Goal: Task Accomplishment & Management: Complete application form

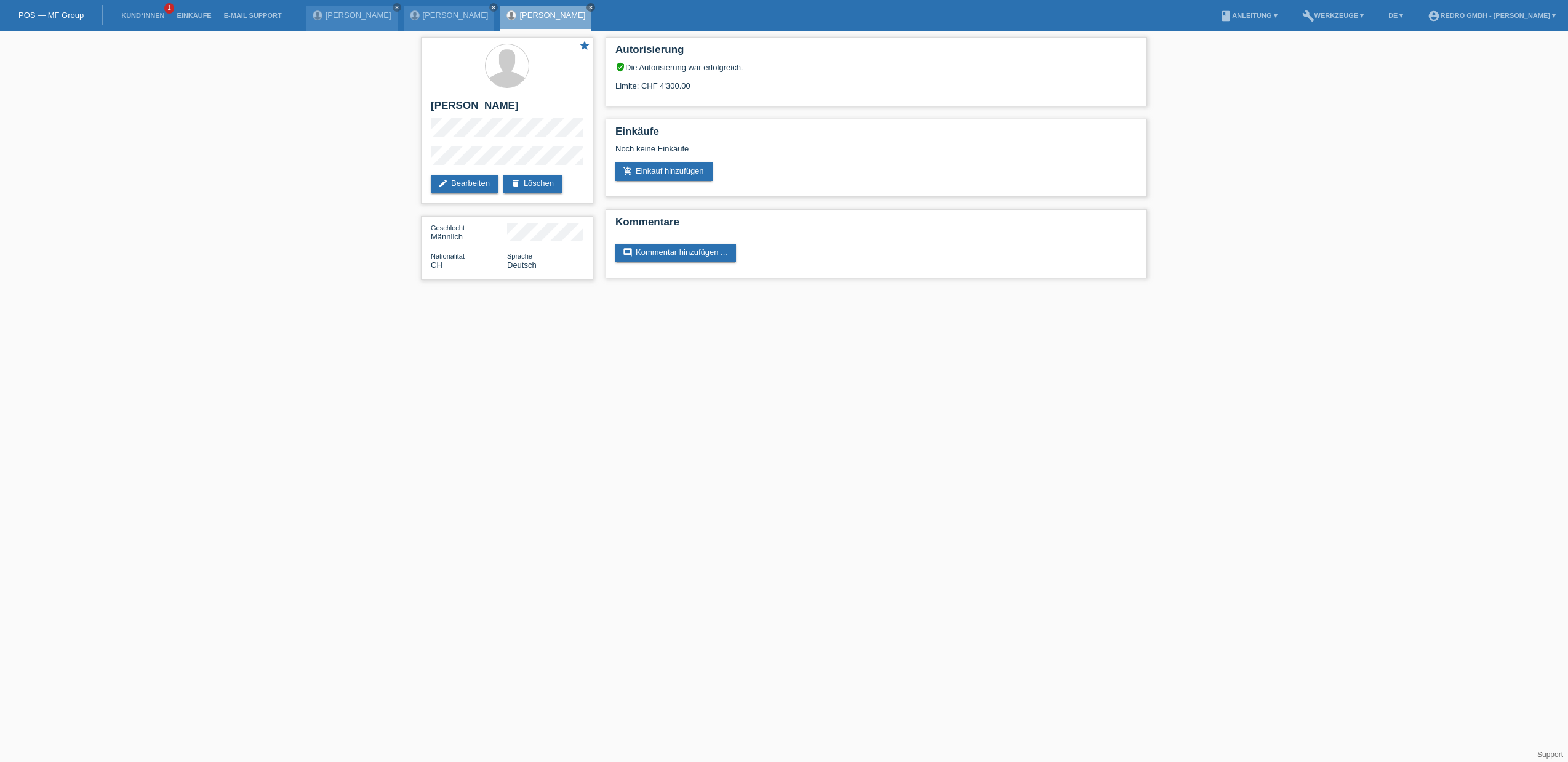
click at [245, 39] on div "star Chanon Willy Senft edit Bearbeiten delete Löschen Geschlecht Männlich Nati…" at bounding box center [784, 161] width 1568 height 262
click at [162, 16] on link "Kund*innen" at bounding box center [142, 15] width 55 height 7
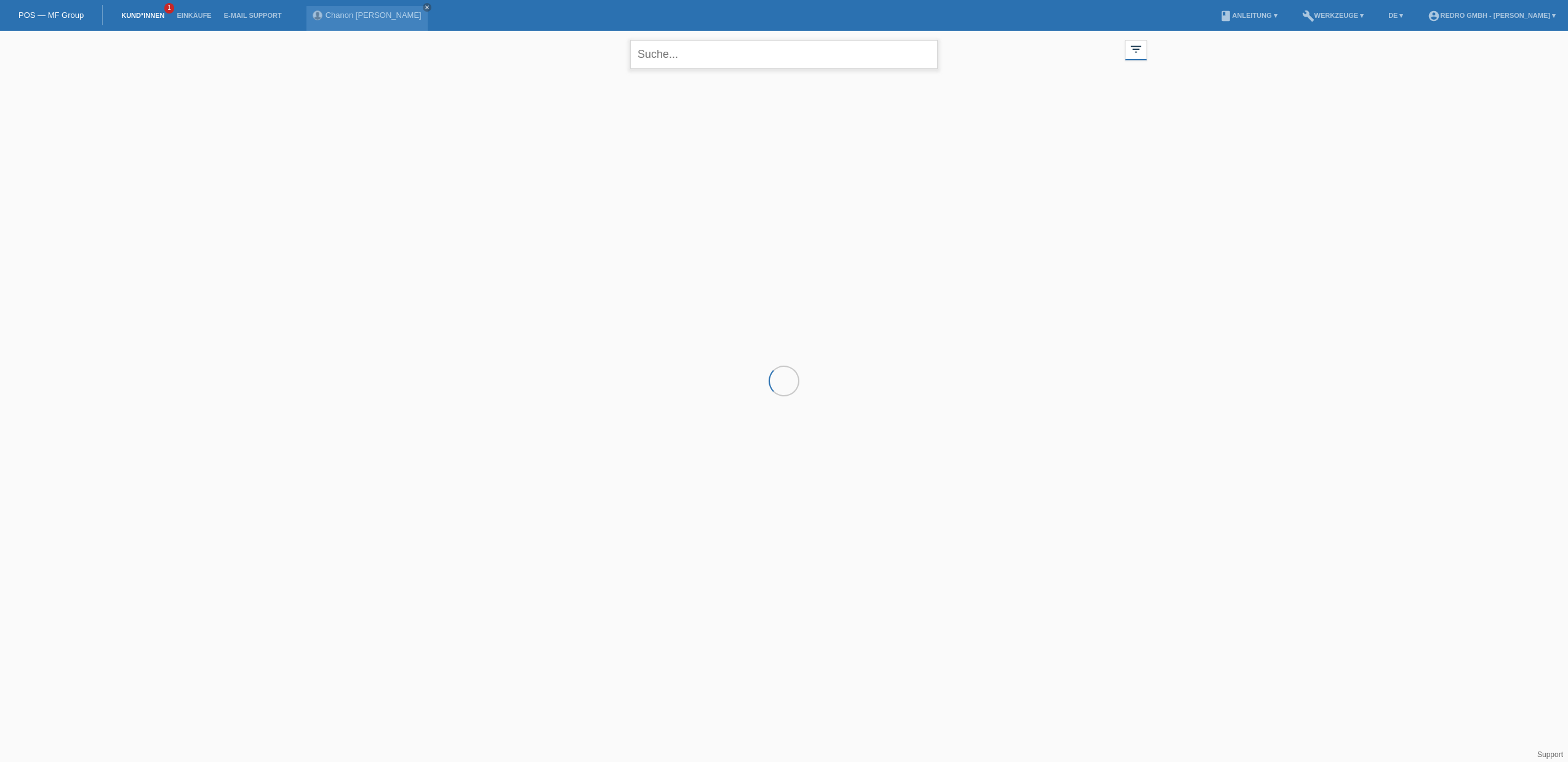
click at [662, 60] on input "text" at bounding box center [784, 54] width 308 height 29
paste input "Haji"
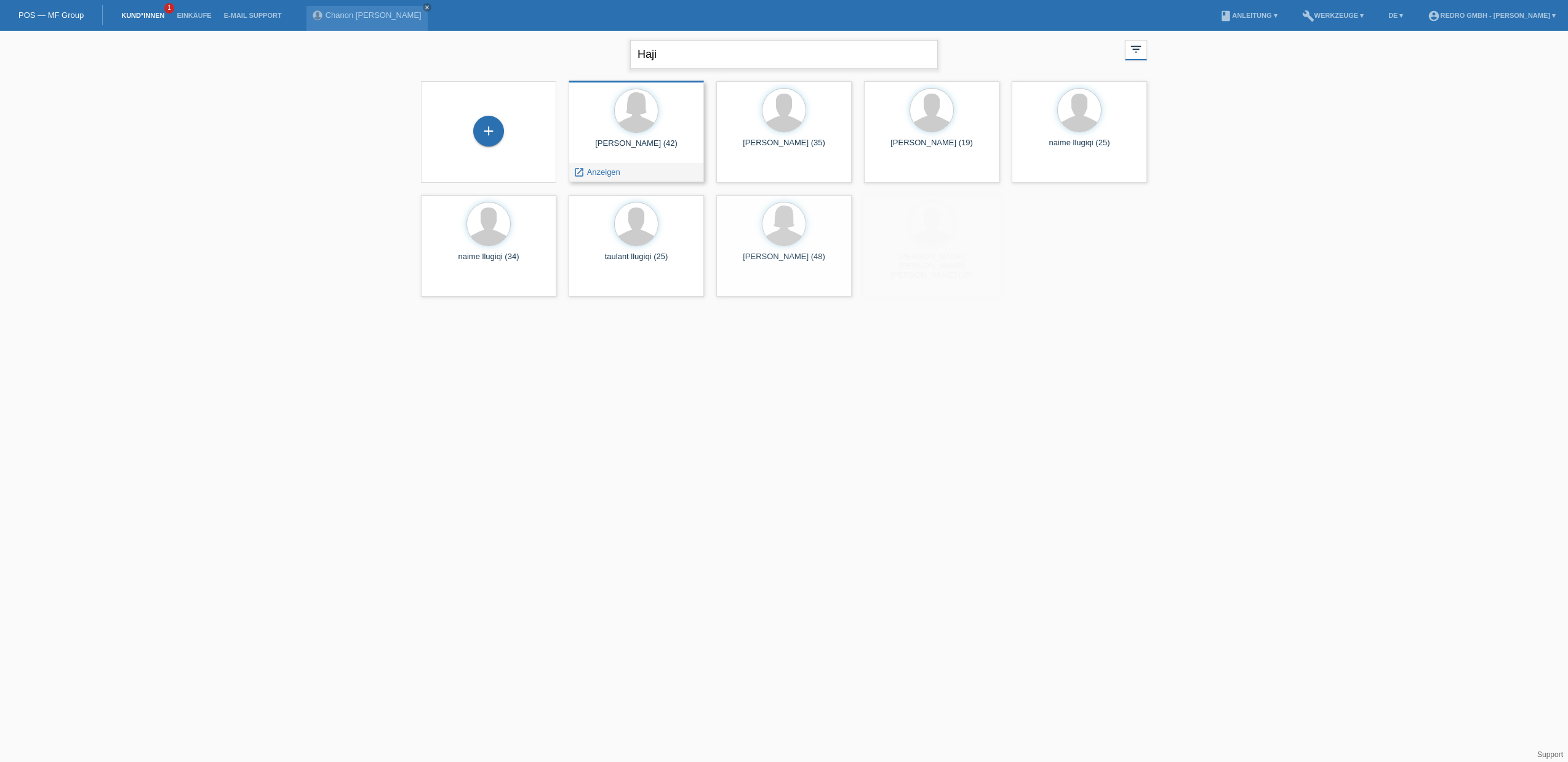
type input "Haji"
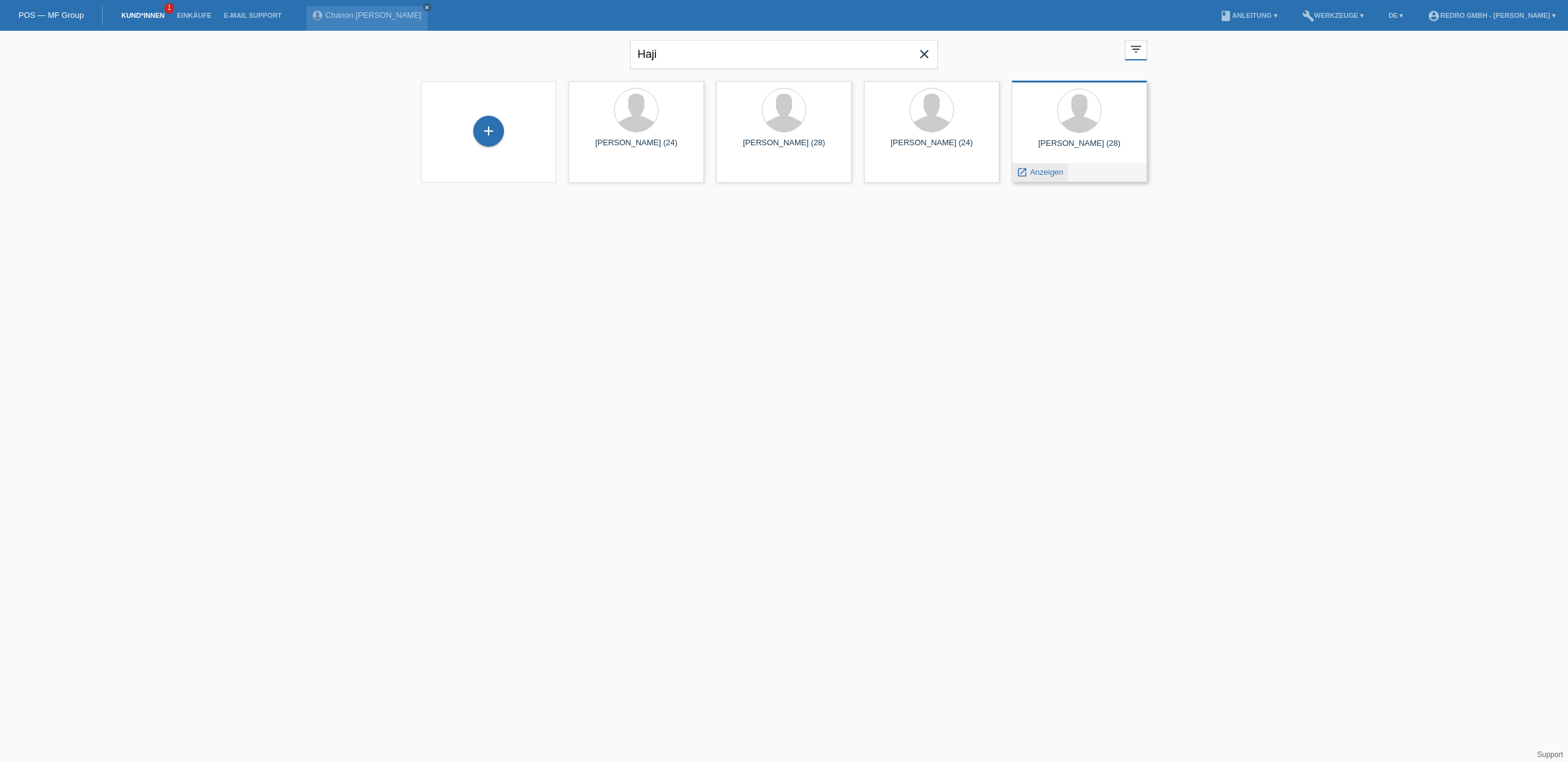
click at [1048, 172] on span "Anzeigen" at bounding box center [1046, 172] width 33 height 9
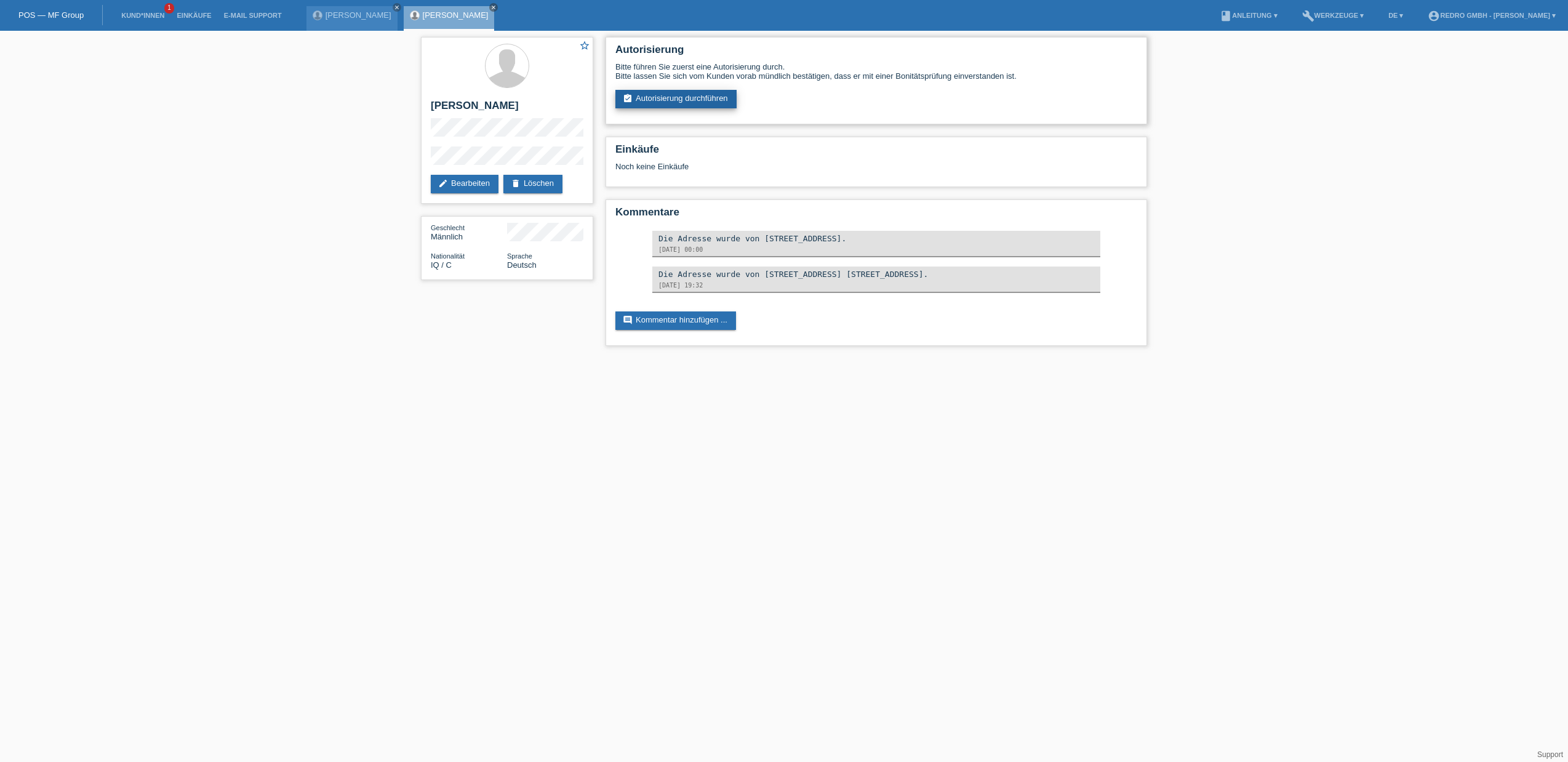
click at [665, 97] on link "assignment_turned_in Autorisierung durchführen" at bounding box center [676, 99] width 121 height 18
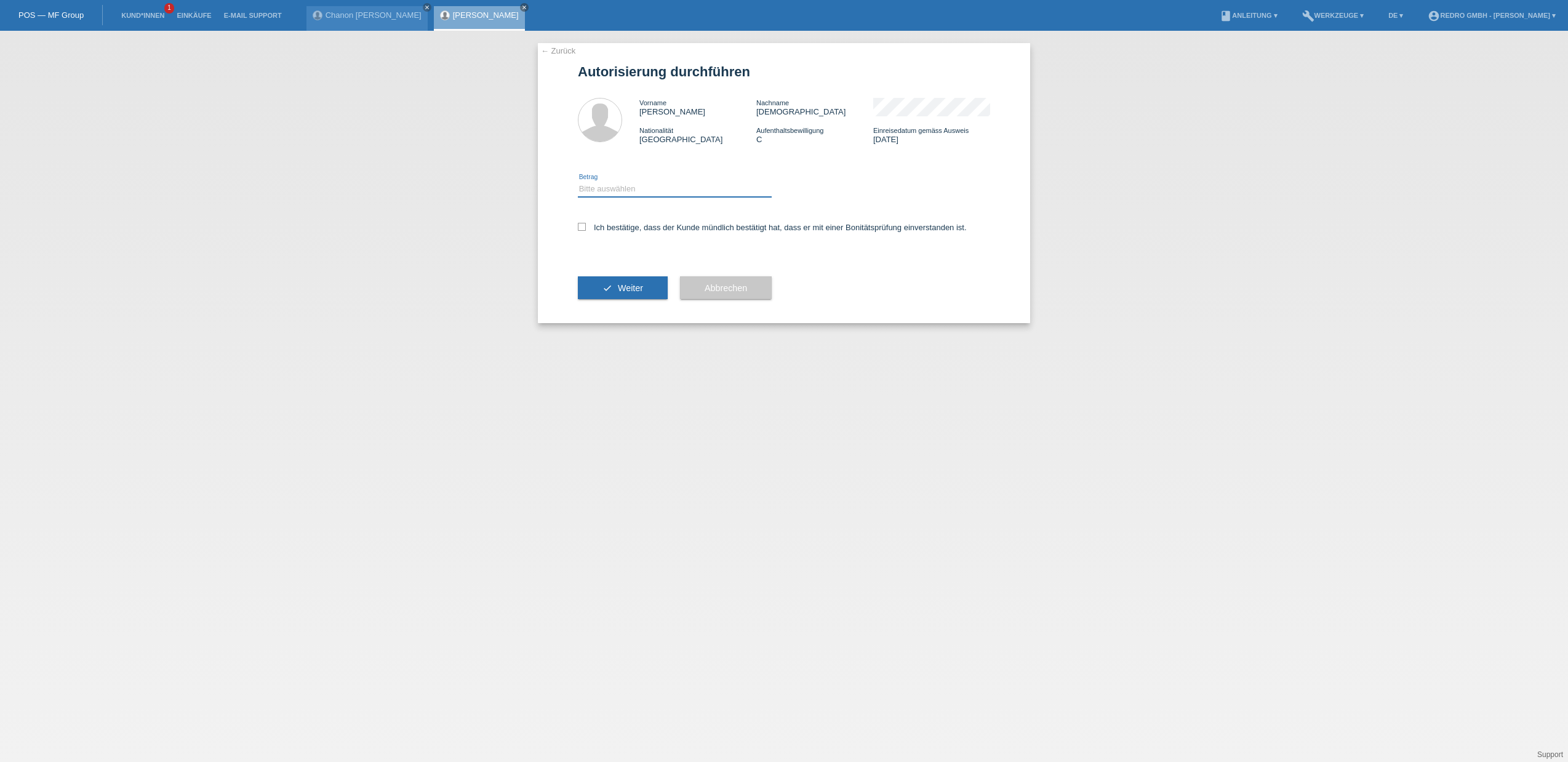
click at [631, 190] on select "Bitte auswählen CHF 1.00 - CHF 499.00 CHF 500.00 - CHF 1'999.00 CHF 2'000.00 - …" at bounding box center [674, 189] width 194 height 15
select select "1"
click at [601, 228] on label "Ich bestätige, dass der Kunde mündlich bestätigt hat, dass er mit einer Bonität…" at bounding box center [772, 227] width 389 height 9
click at [586, 228] on input "Ich bestätige, dass der Kunde mündlich bestätigt hat, dass er mit einer Bonität…" at bounding box center [582, 226] width 8 height 8
checkbox input "true"
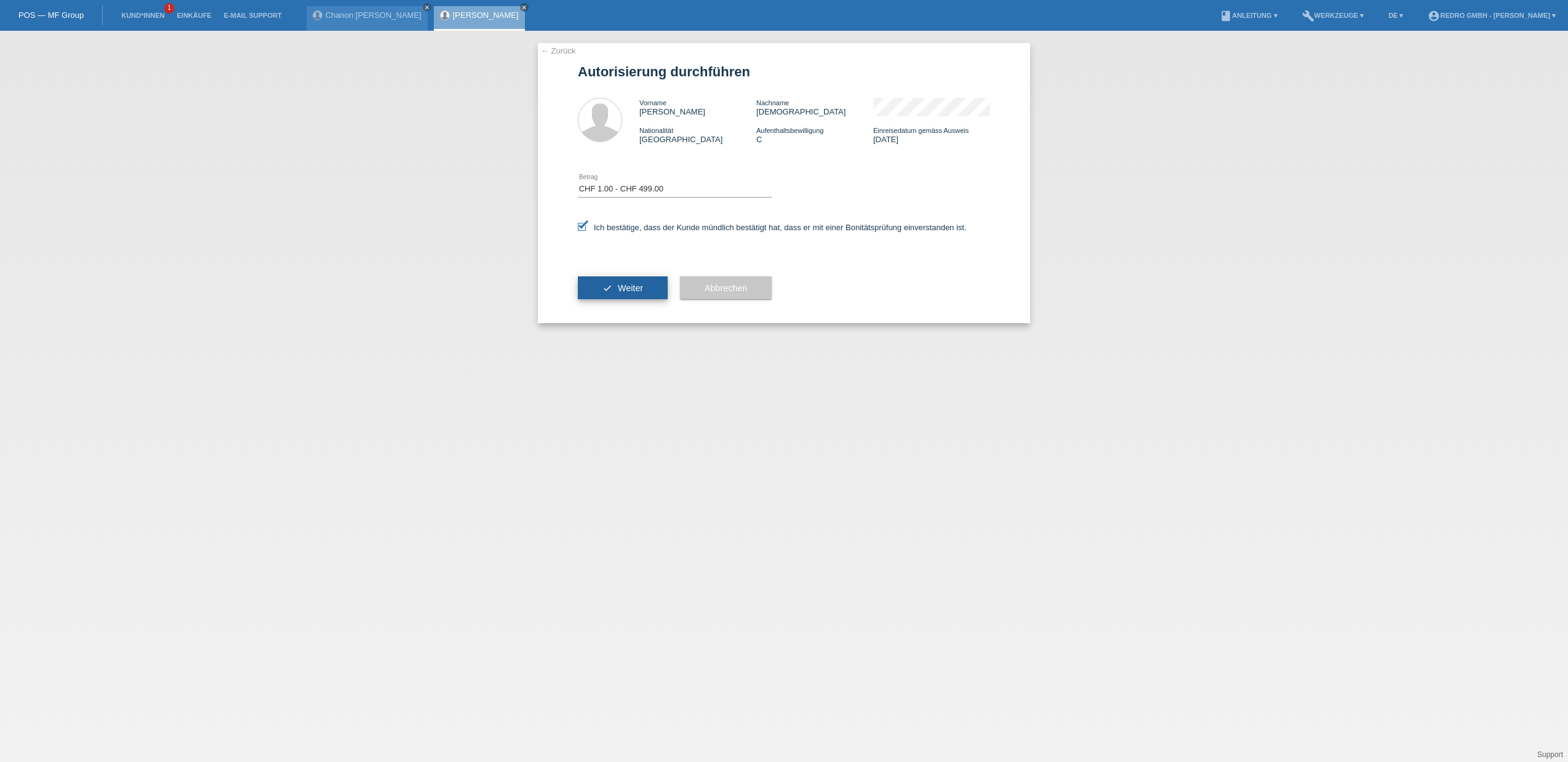
click at [597, 287] on button "check Weiter" at bounding box center [623, 288] width 90 height 23
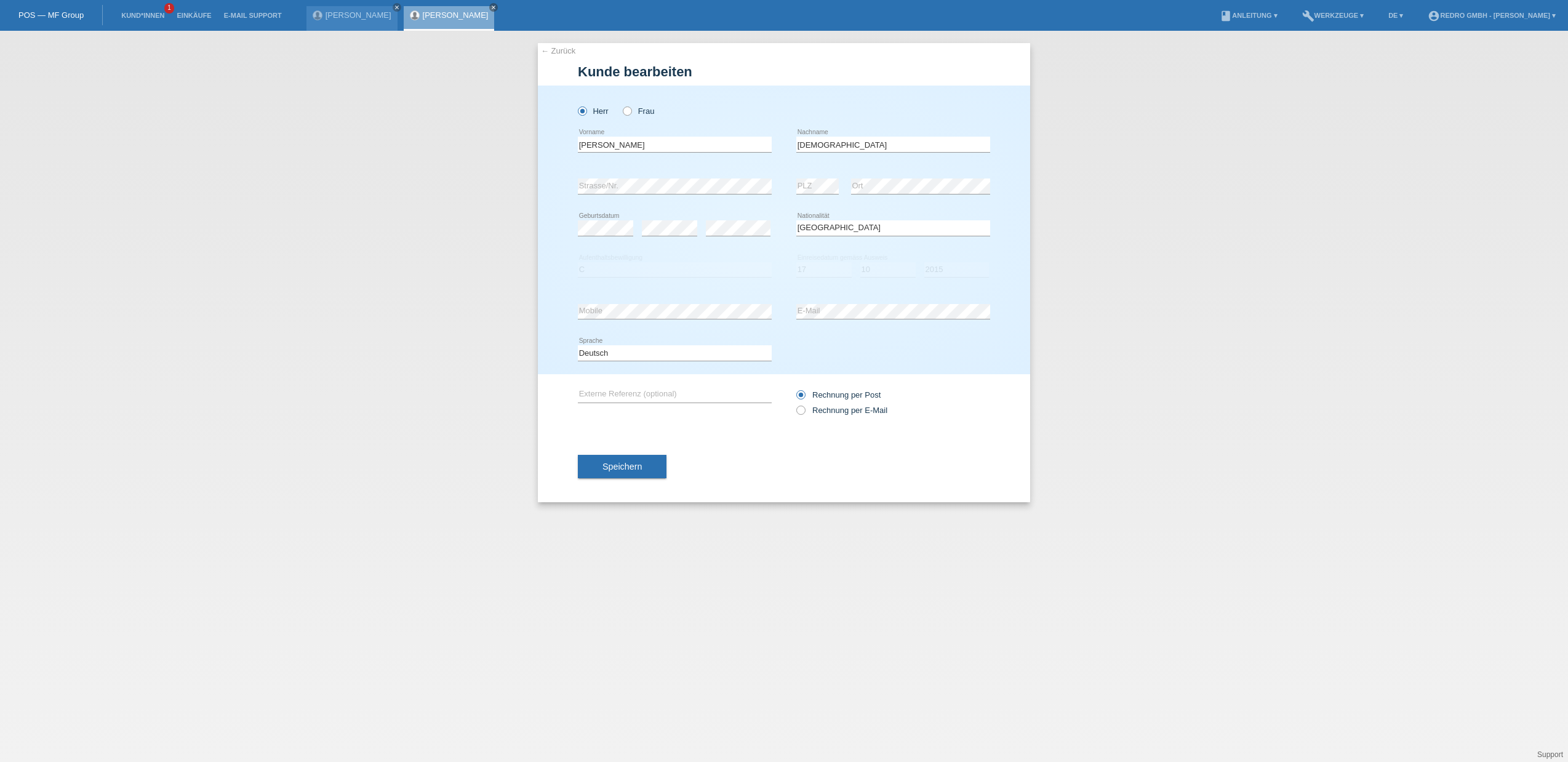
select select "IQ"
select select "C"
select select "17"
select select "10"
select select "2015"
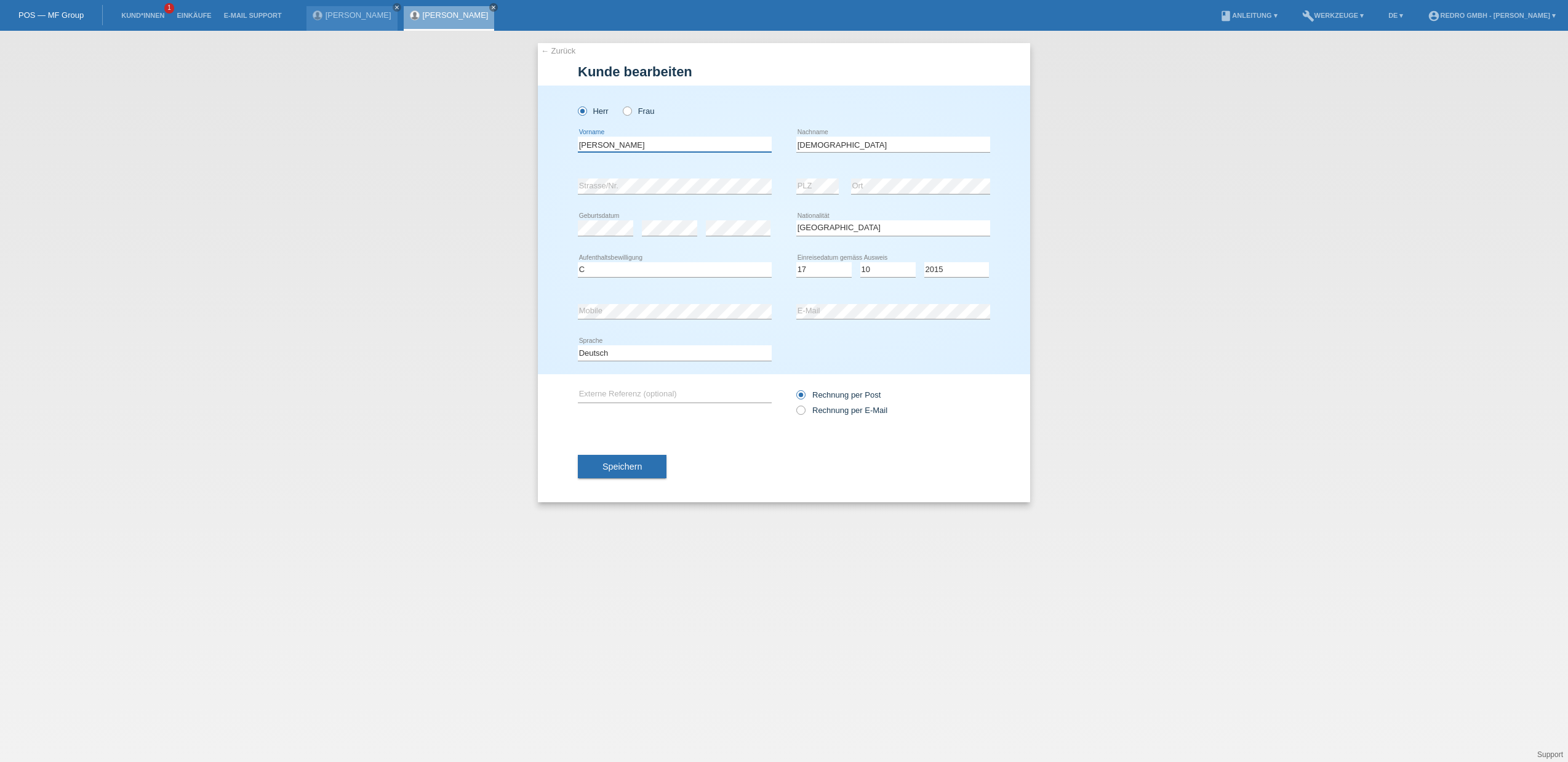
drag, startPoint x: 582, startPoint y: 144, endPoint x: 532, endPoint y: 147, distance: 50.1
click at [532, 147] on div "← Zurück Kunde bearbeiten Herr Frau abdullah error Vorname haji" at bounding box center [784, 396] width 1568 height 731
type input "Abdullah"
type input "Haji"
click at [1130, 171] on div "← Zurück Kunde bearbeiten Herr Frau Abdullah error Vorname Haji" at bounding box center [784, 396] width 1568 height 731
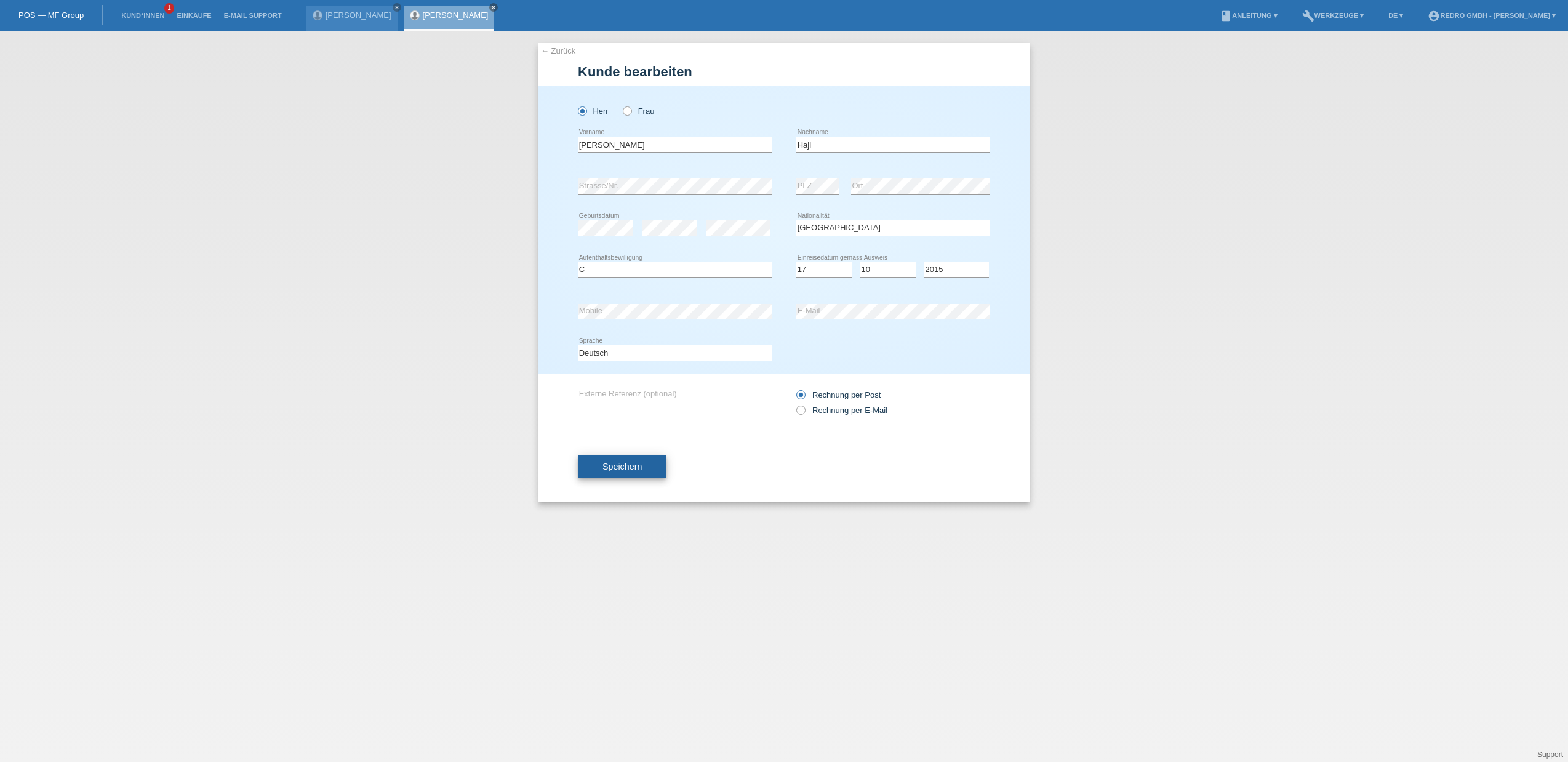
click at [579, 470] on button "Speichern" at bounding box center [622, 466] width 89 height 23
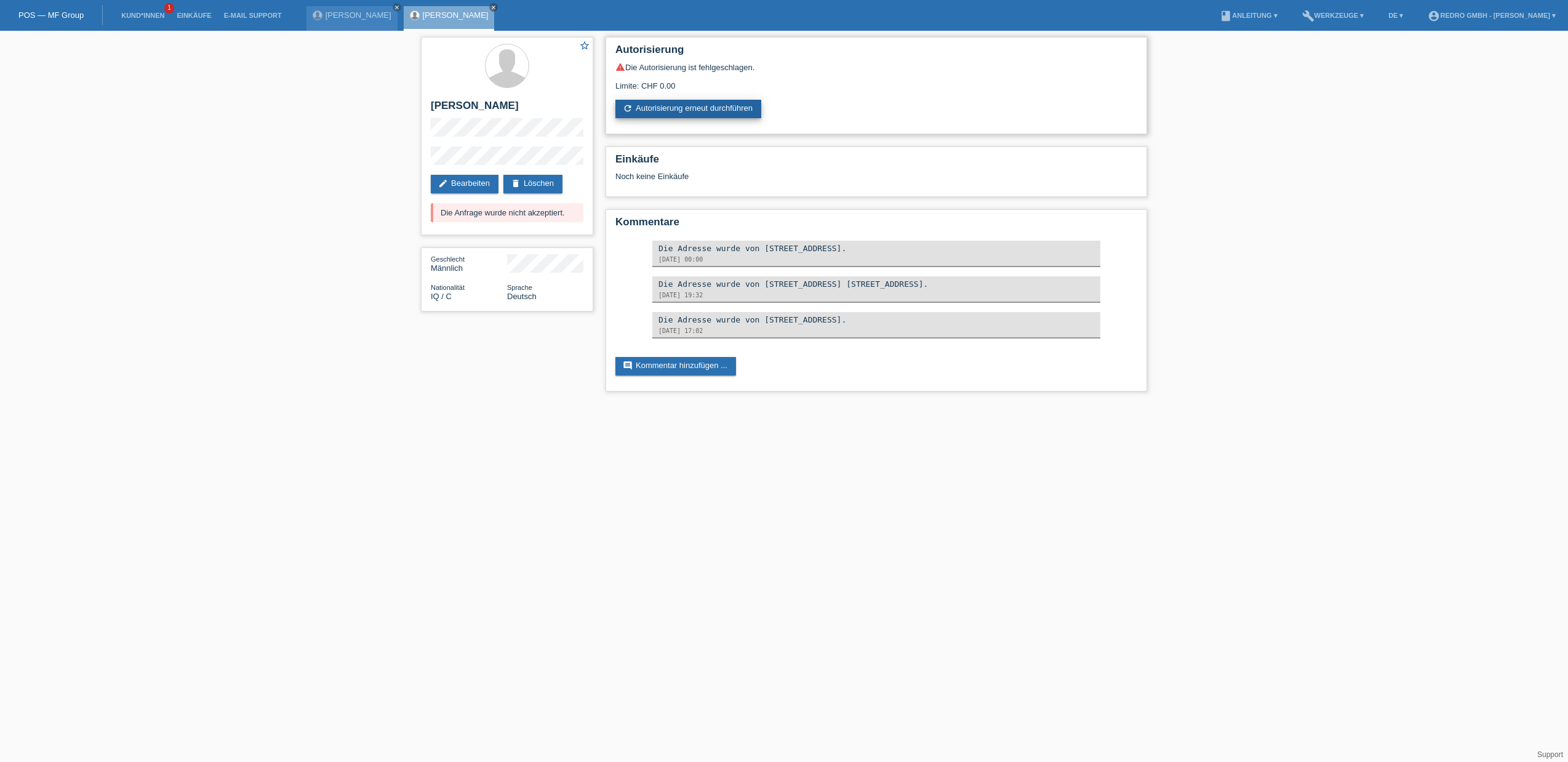
click at [648, 111] on link "refresh Autorisierung erneut durchführen" at bounding box center [688, 109] width 146 height 18
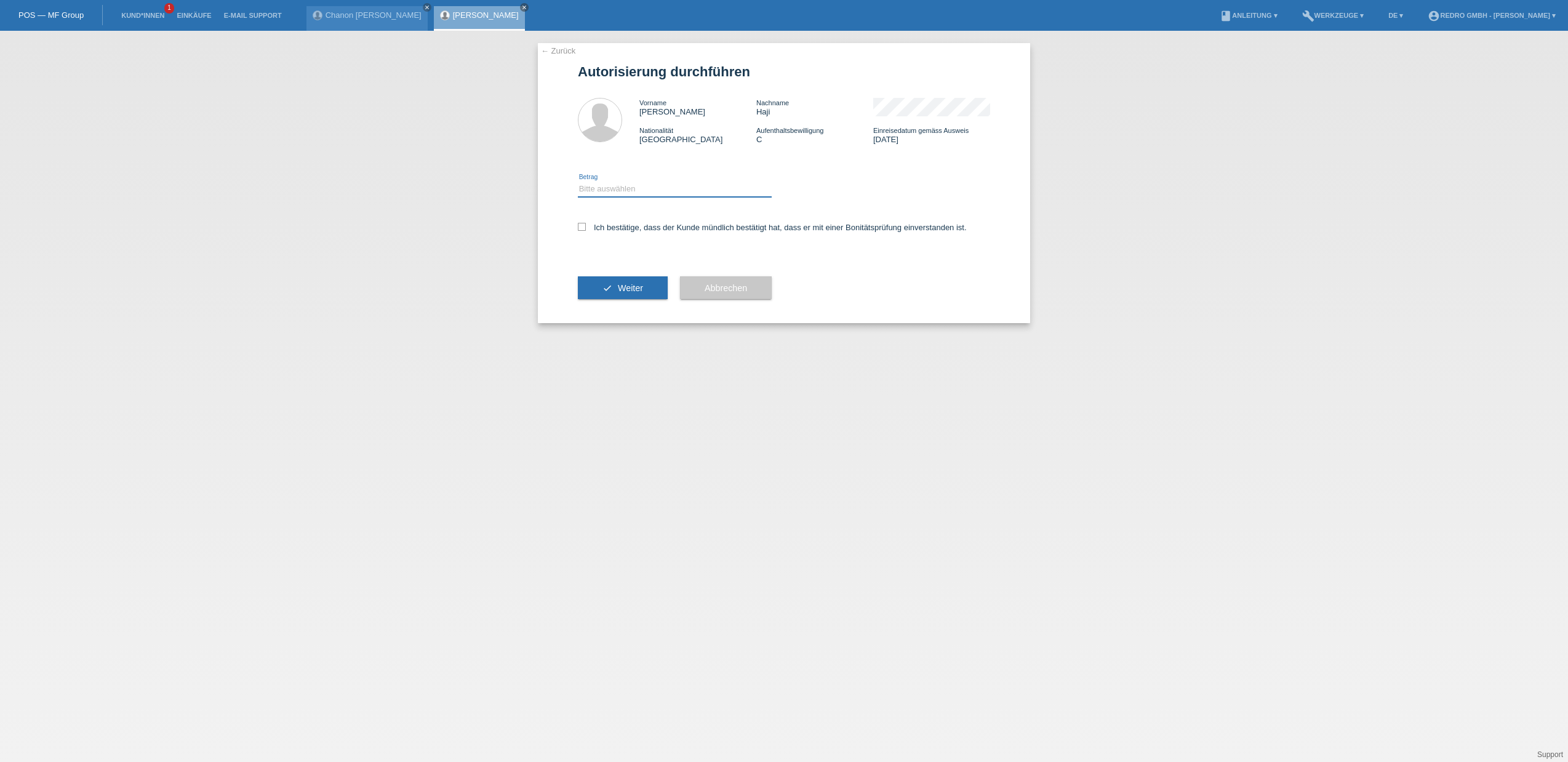
click at [631, 190] on select "Bitte auswählen CHF 1.00 - CHF 499.00 CHF 500.00 - CHF 1'999.00 CHF 2'000.00 - …" at bounding box center [674, 189] width 194 height 15
select select "1"
click at [612, 223] on label "Ich bestätige, dass der Kunde mündlich bestätigt hat, dass er mit einer Bonität…" at bounding box center [772, 227] width 389 height 9
click at [586, 223] on input "Ich bestätige, dass der Kunde mündlich bestätigt hat, dass er mit einer Bonität…" at bounding box center [582, 226] width 8 height 8
checkbox input "true"
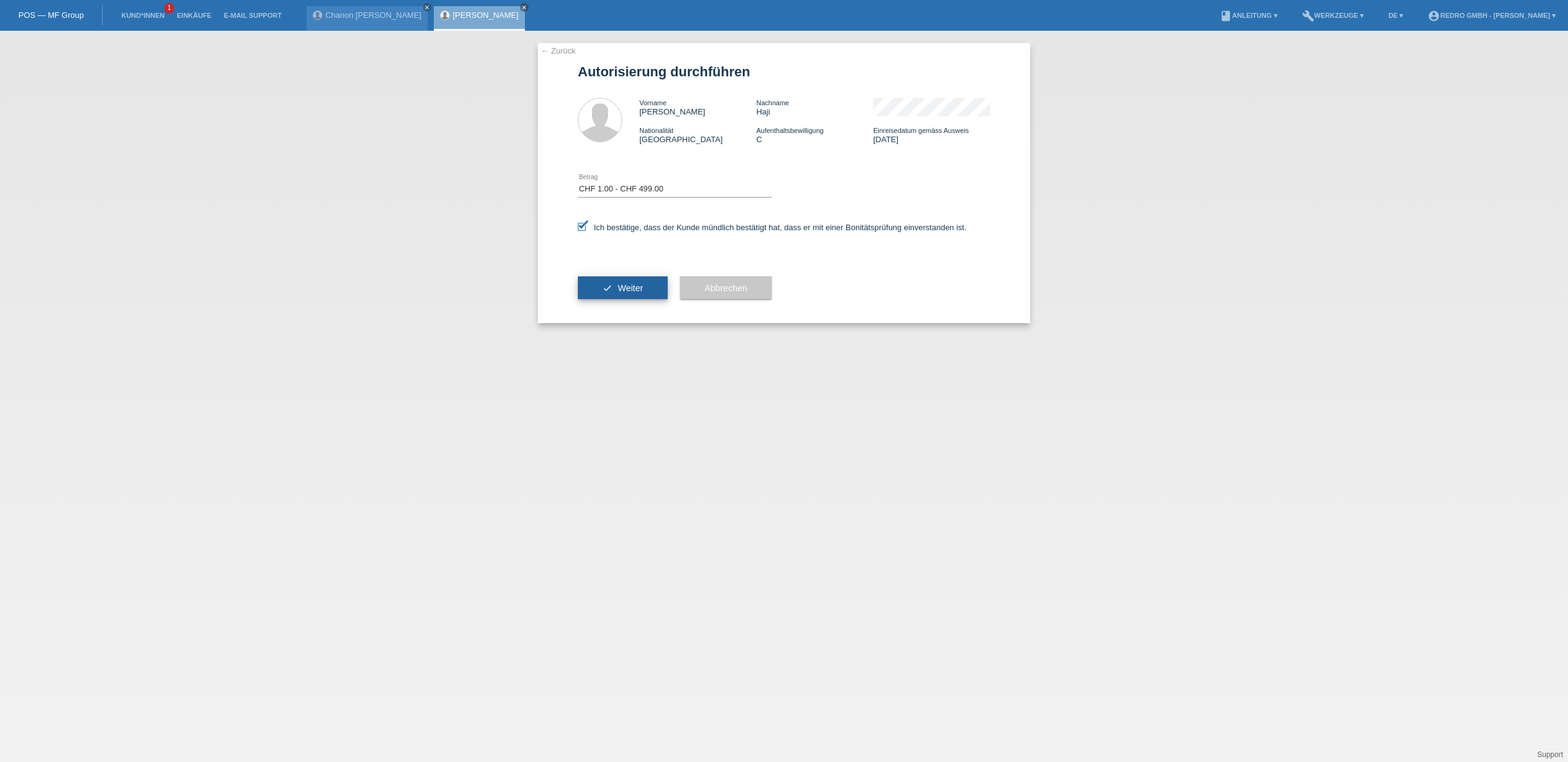
click at [613, 293] on button "check Weiter" at bounding box center [623, 288] width 90 height 23
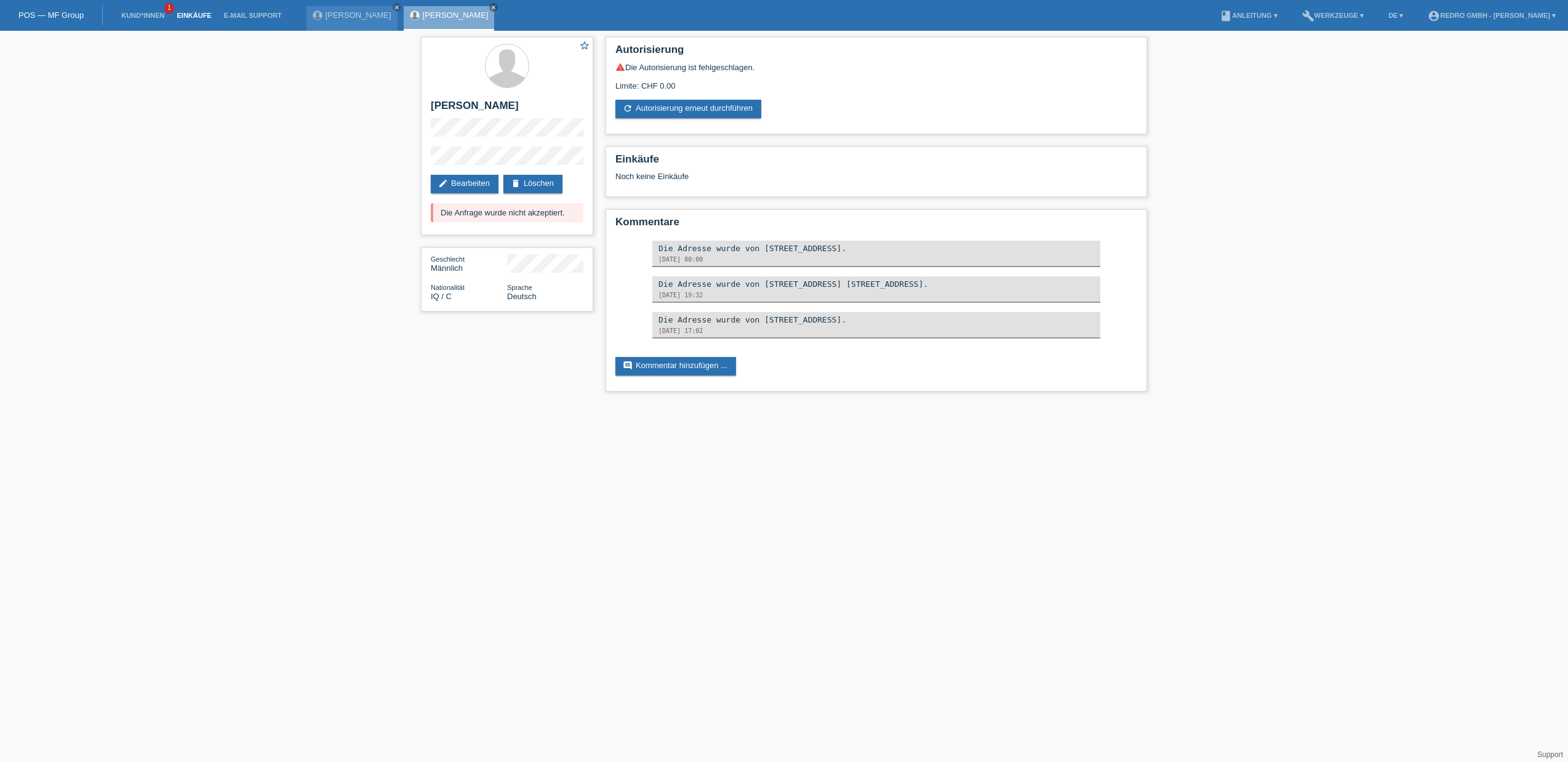
click at [196, 18] on link "Einkäufe" at bounding box center [194, 15] width 47 height 7
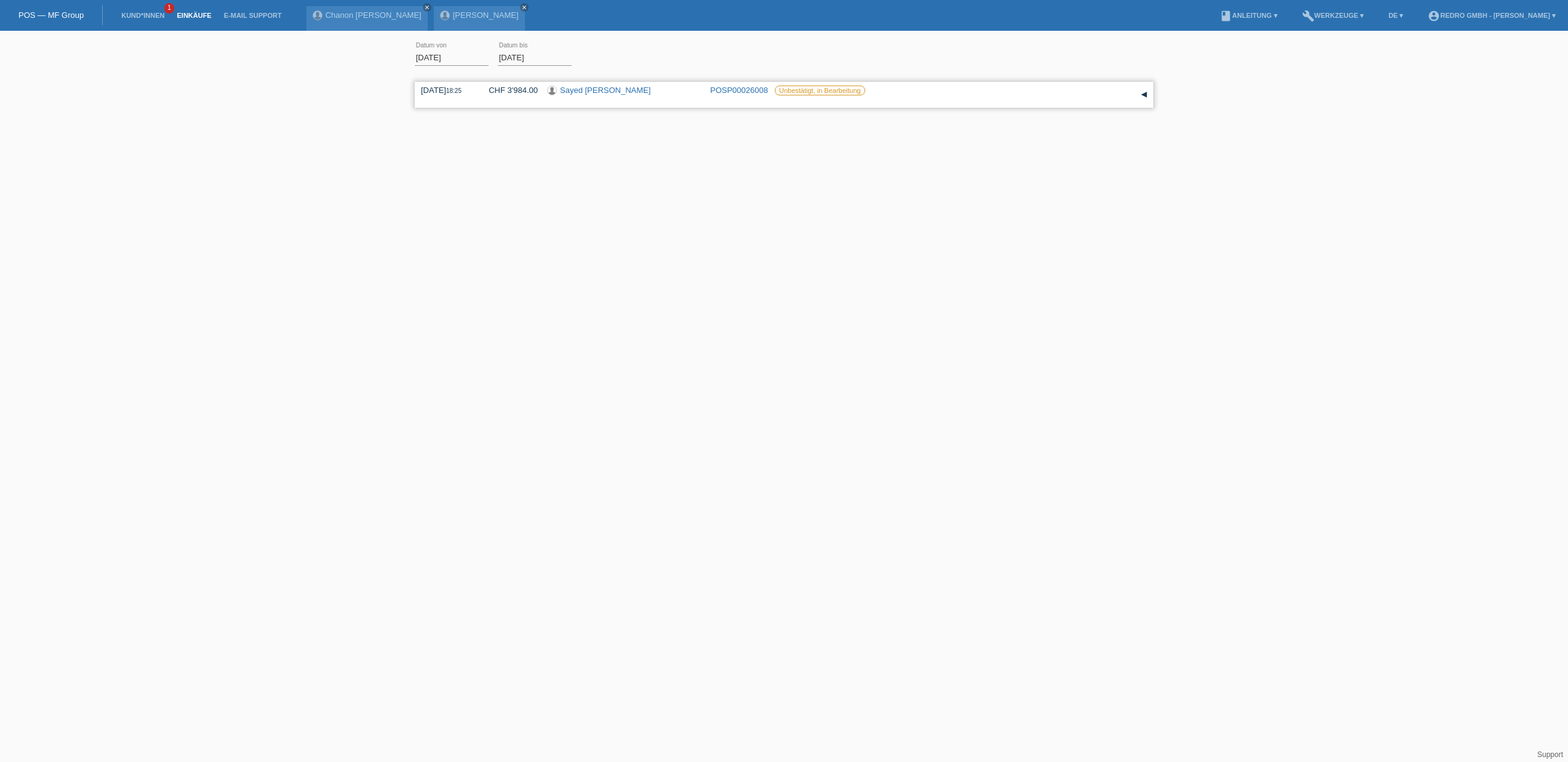
click at [585, 92] on link "Sayed [PERSON_NAME]" at bounding box center [605, 90] width 91 height 9
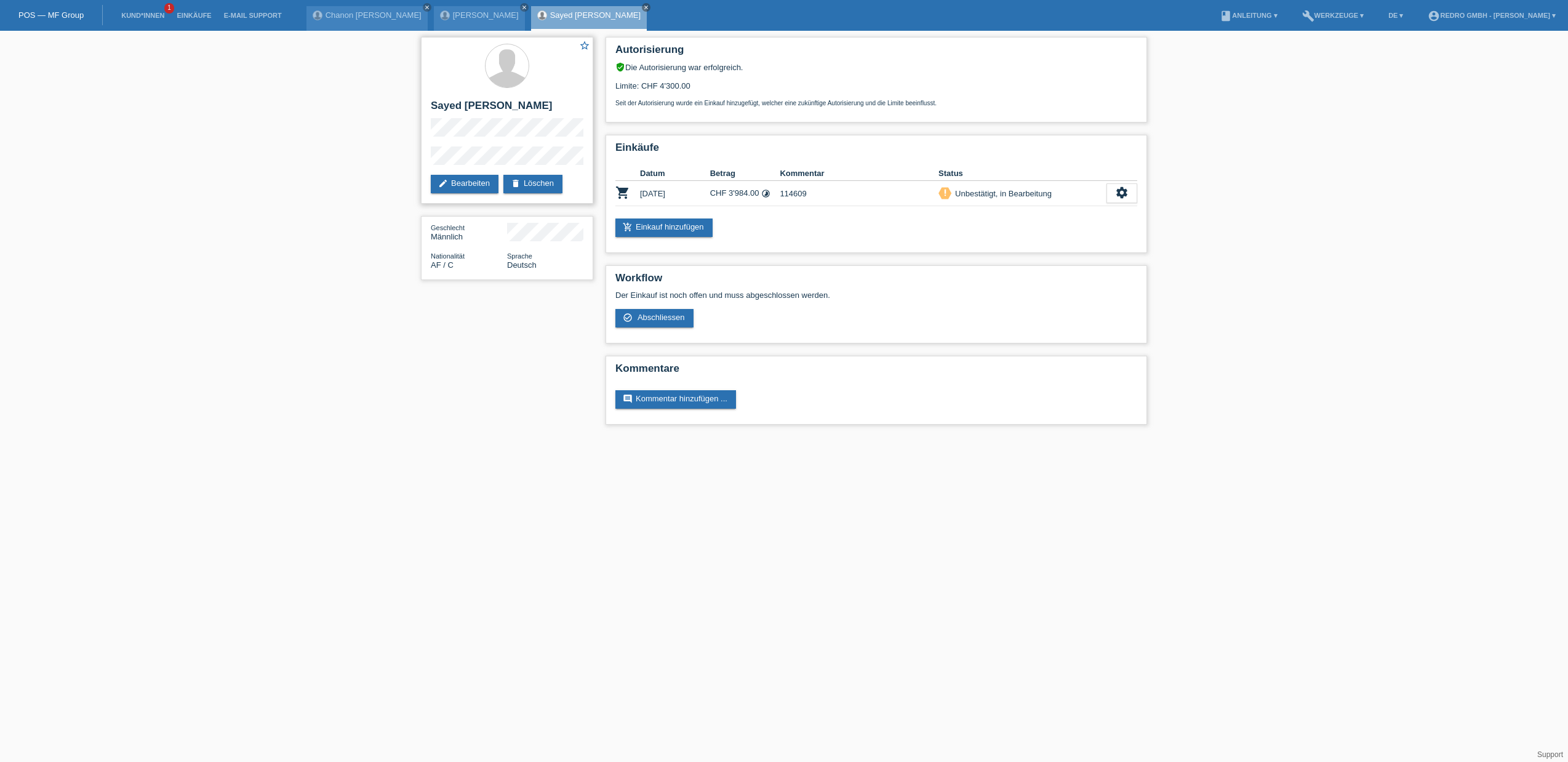
click at [453, 107] on h2 "[PERSON_NAME]" at bounding box center [507, 109] width 153 height 18
click at [453, 107] on h2 "Sayed Khalil Ahmadi" at bounding box center [507, 109] width 153 height 18
copy h2 "Sayed"
click at [127, 16] on link "Kund*innen" at bounding box center [142, 15] width 55 height 7
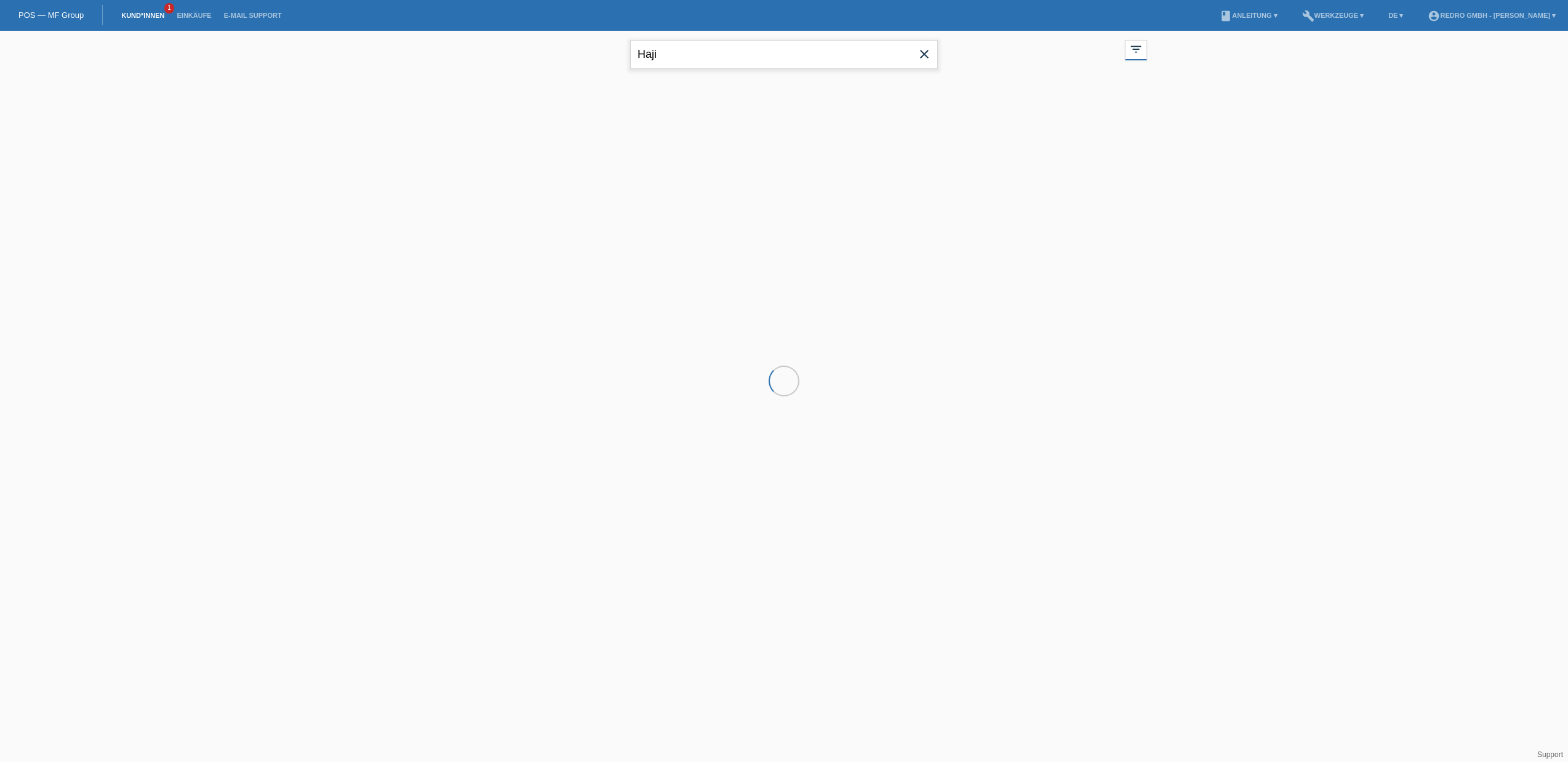
click at [671, 55] on input "Haji" at bounding box center [784, 54] width 308 height 29
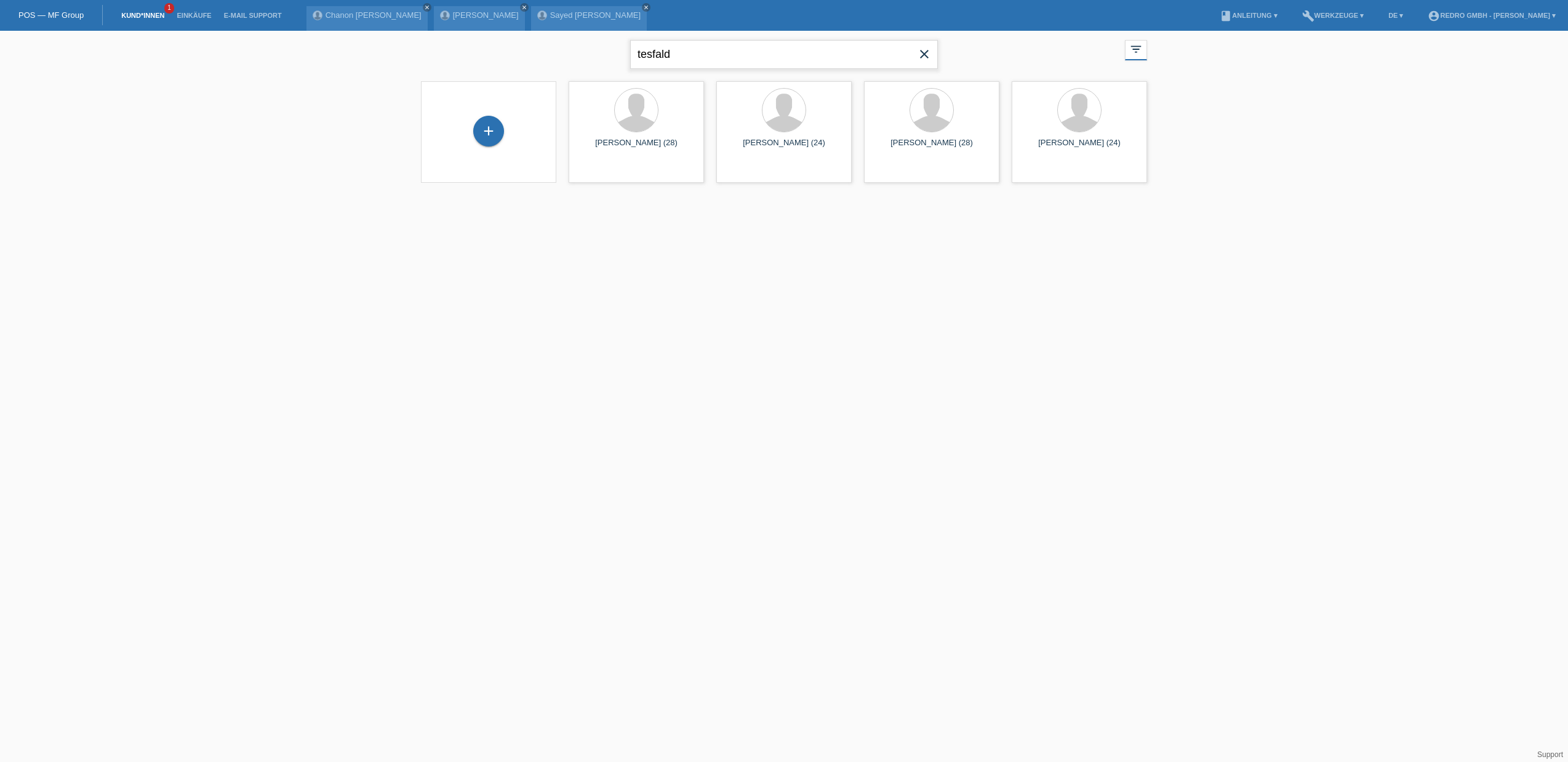
type input "tesfald"
click at [596, 170] on span "Anzeigen" at bounding box center [603, 172] width 33 height 9
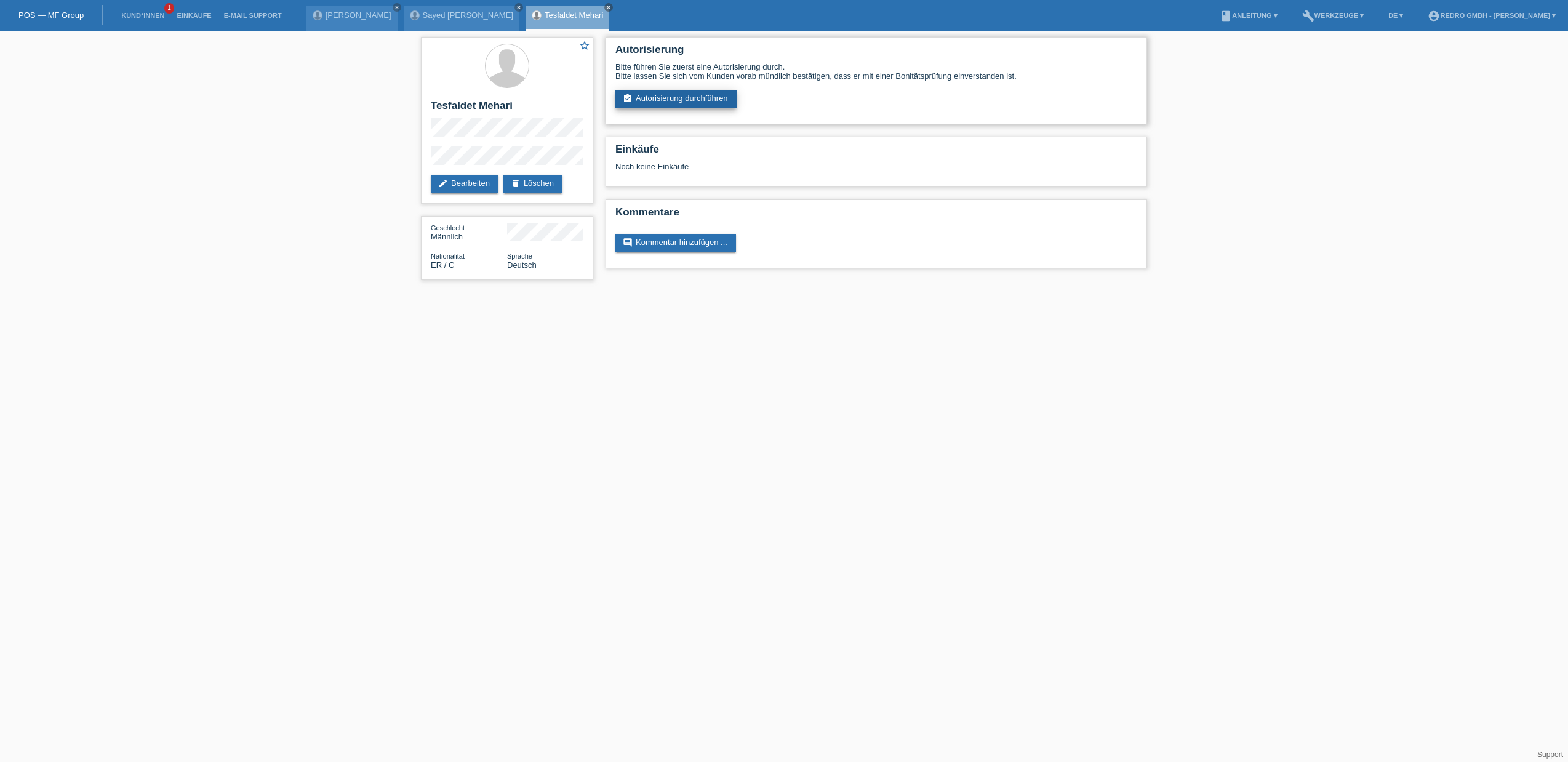
click at [686, 98] on link "assignment_turned_in Autorisierung durchführen" at bounding box center [676, 99] width 121 height 18
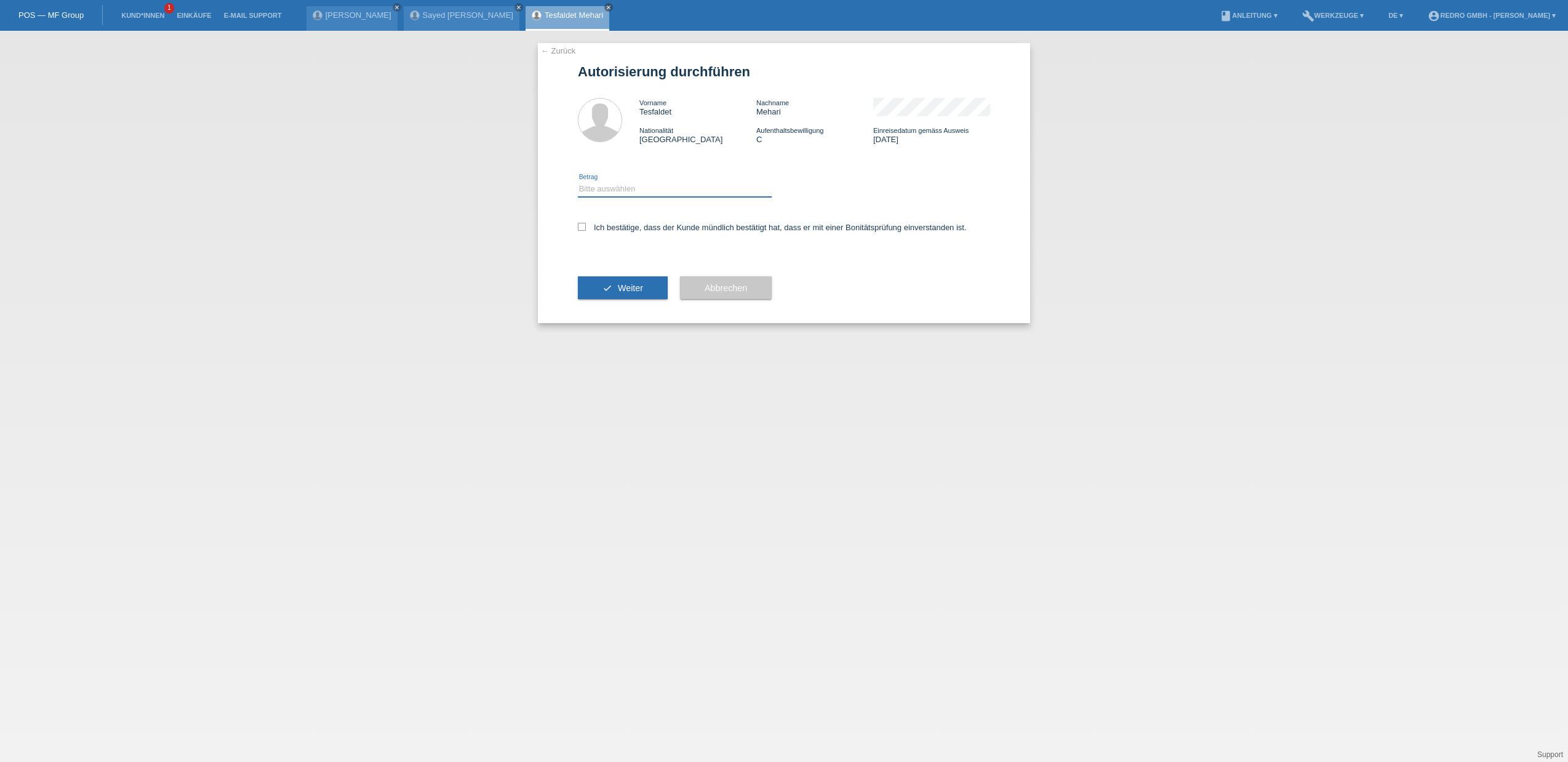
click at [635, 184] on select "Bitte auswählen CHF 1.00 - CHF 499.00 CHF 500.00 - CHF 1'999.00 CHF 2'000.00 - …" at bounding box center [674, 189] width 194 height 15
select select "1"
click at [616, 224] on label "Ich bestätige, dass der Kunde mündlich bestätigt hat, dass er mit einer Bonität…" at bounding box center [772, 227] width 389 height 9
click at [586, 224] on input "Ich bestätige, dass der Kunde mündlich bestätigt hat, dass er mit einer Bonität…" at bounding box center [582, 226] width 8 height 8
checkbox input "true"
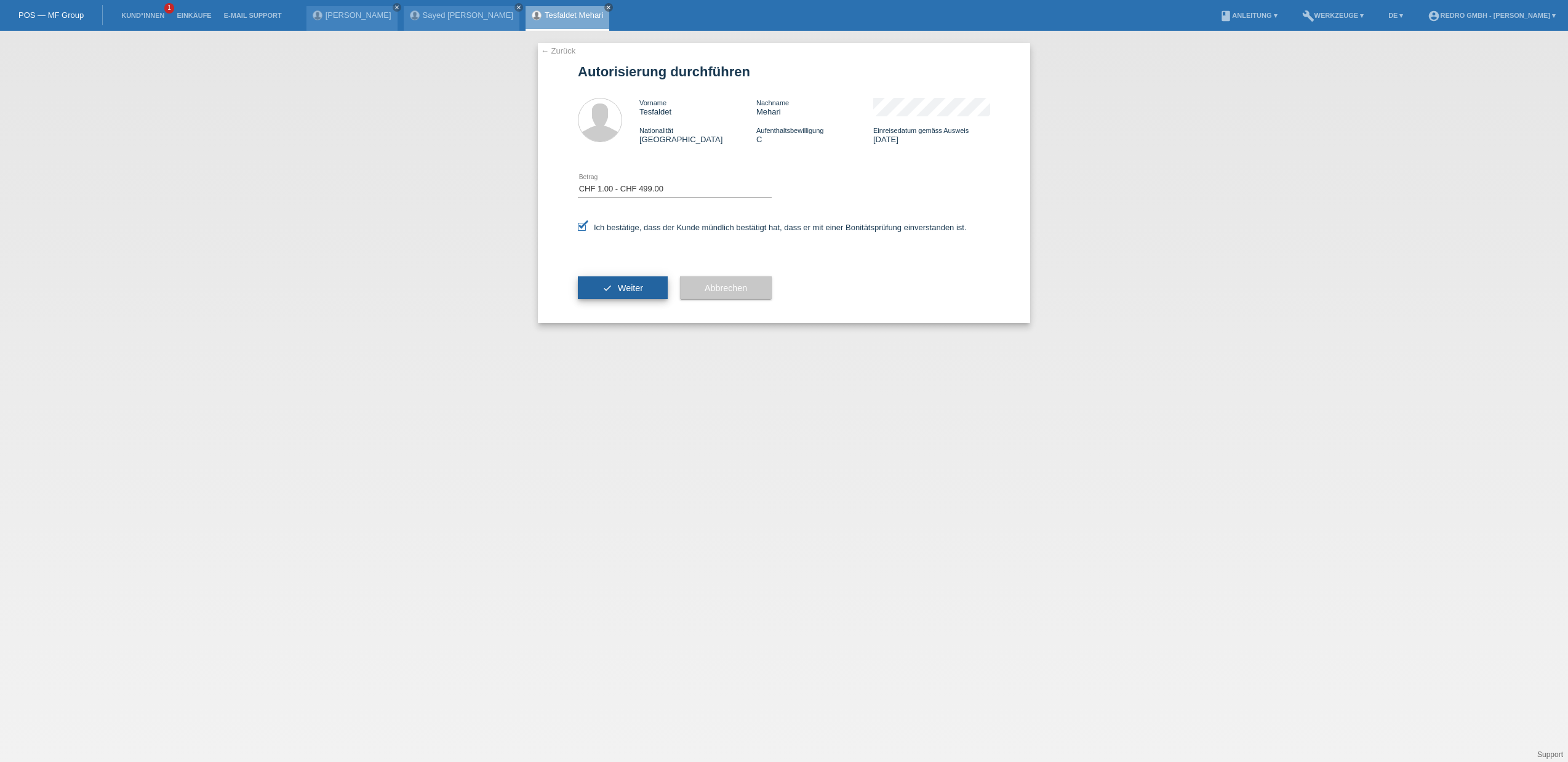
click at [607, 283] on icon "check" at bounding box center [607, 288] width 10 height 10
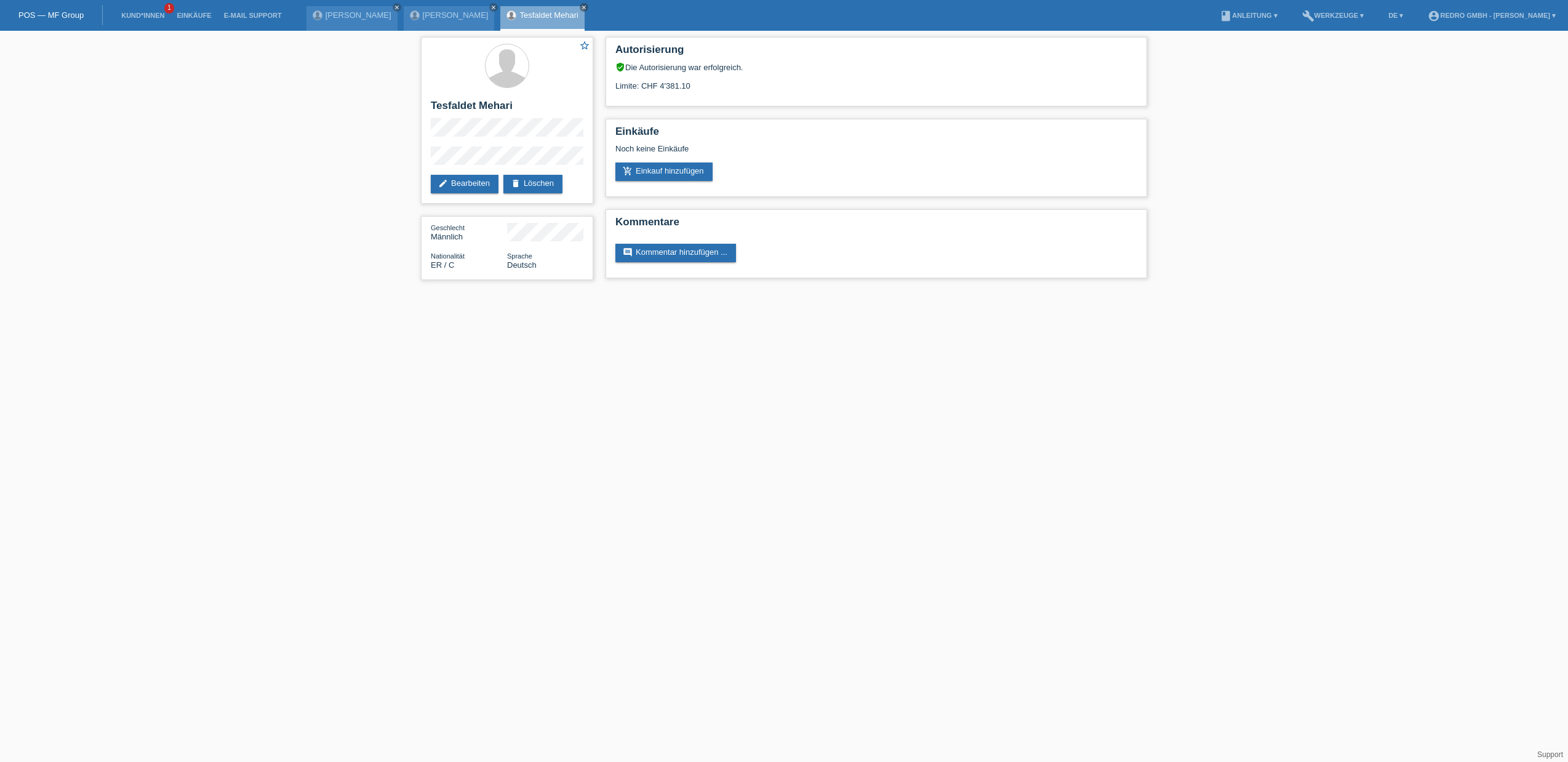
click at [306, 99] on div "star_border [PERSON_NAME] edit Bearbeiten delete Löschen Geschlecht Männlich Na…" at bounding box center [784, 161] width 1568 height 262
click at [142, 18] on link "Kund*innen" at bounding box center [142, 15] width 55 height 7
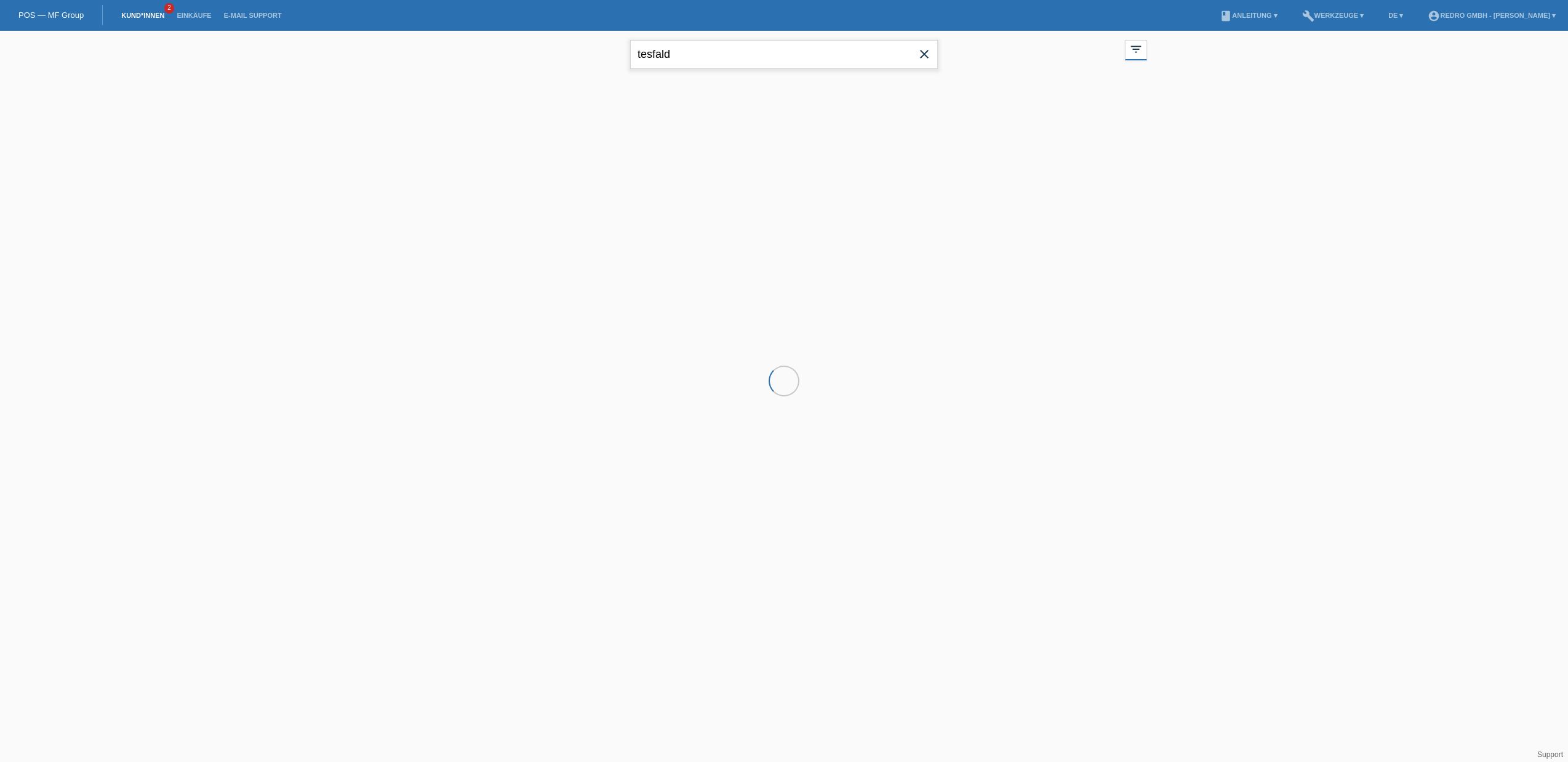
click at [657, 55] on input "tesfald" at bounding box center [784, 54] width 308 height 29
type input "zlatko"
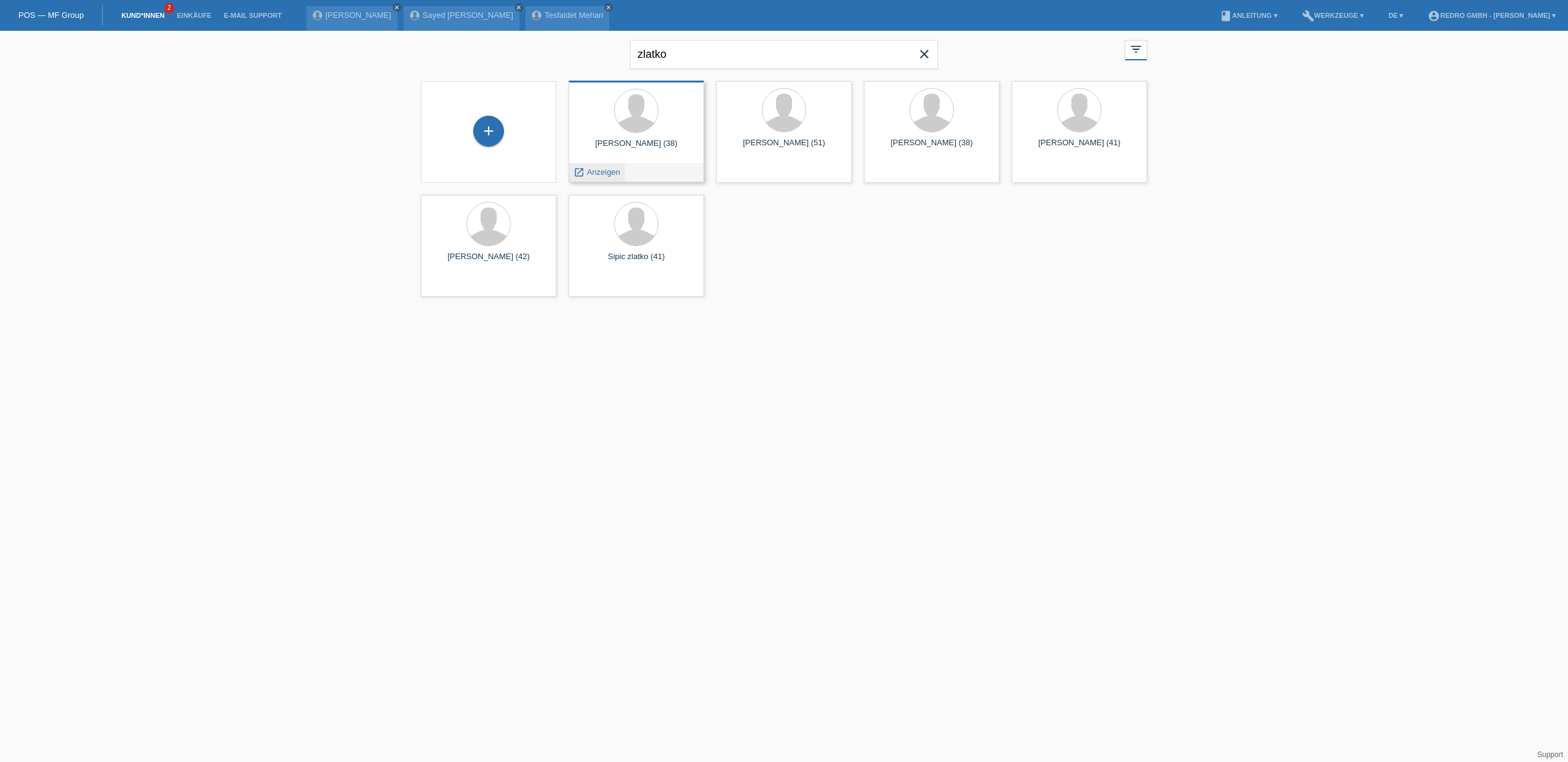
click at [593, 168] on span "Anzeigen" at bounding box center [603, 172] width 33 height 9
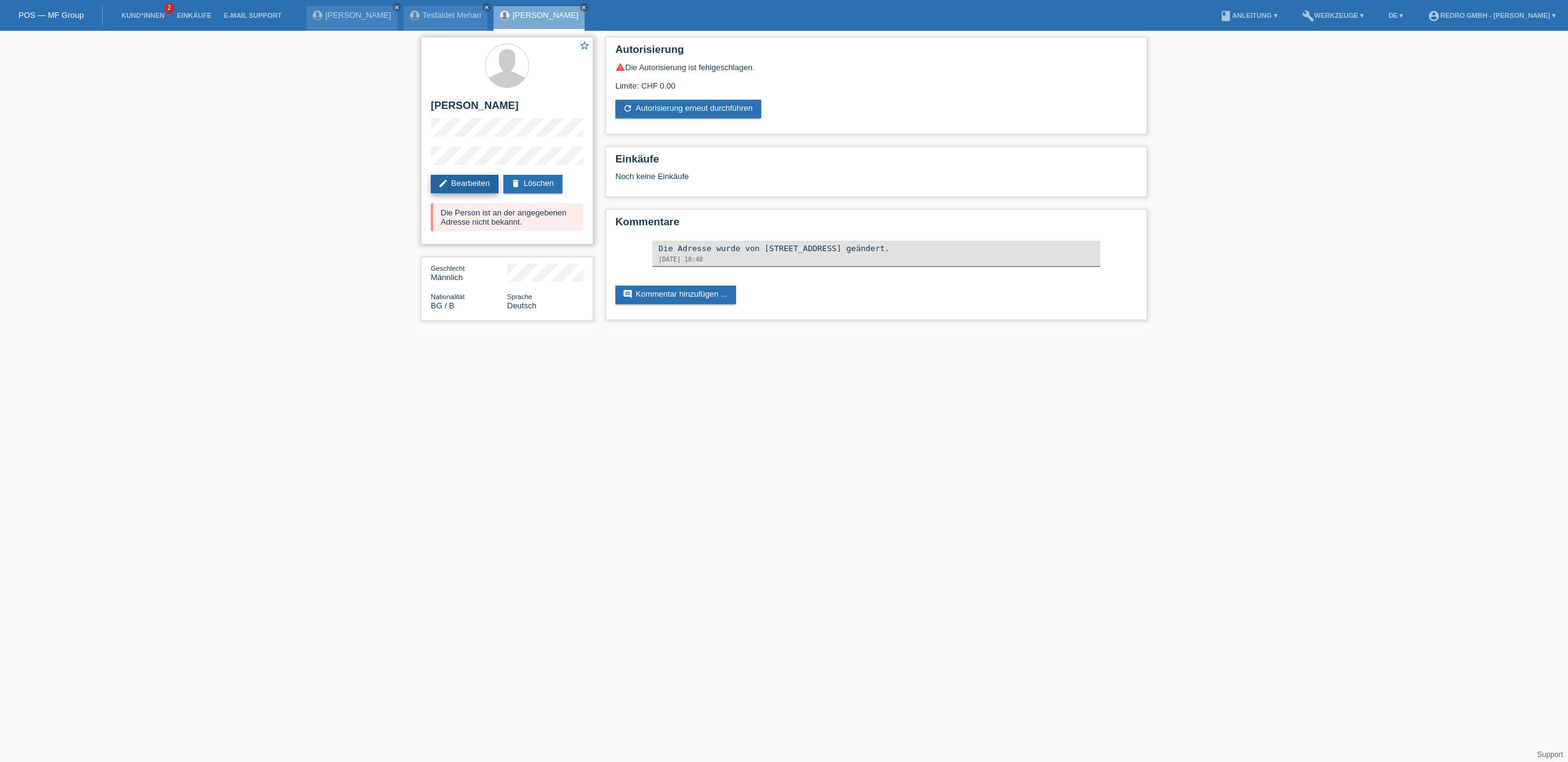
click at [462, 187] on link "edit Bearbeiten" at bounding box center [464, 184] width 68 height 18
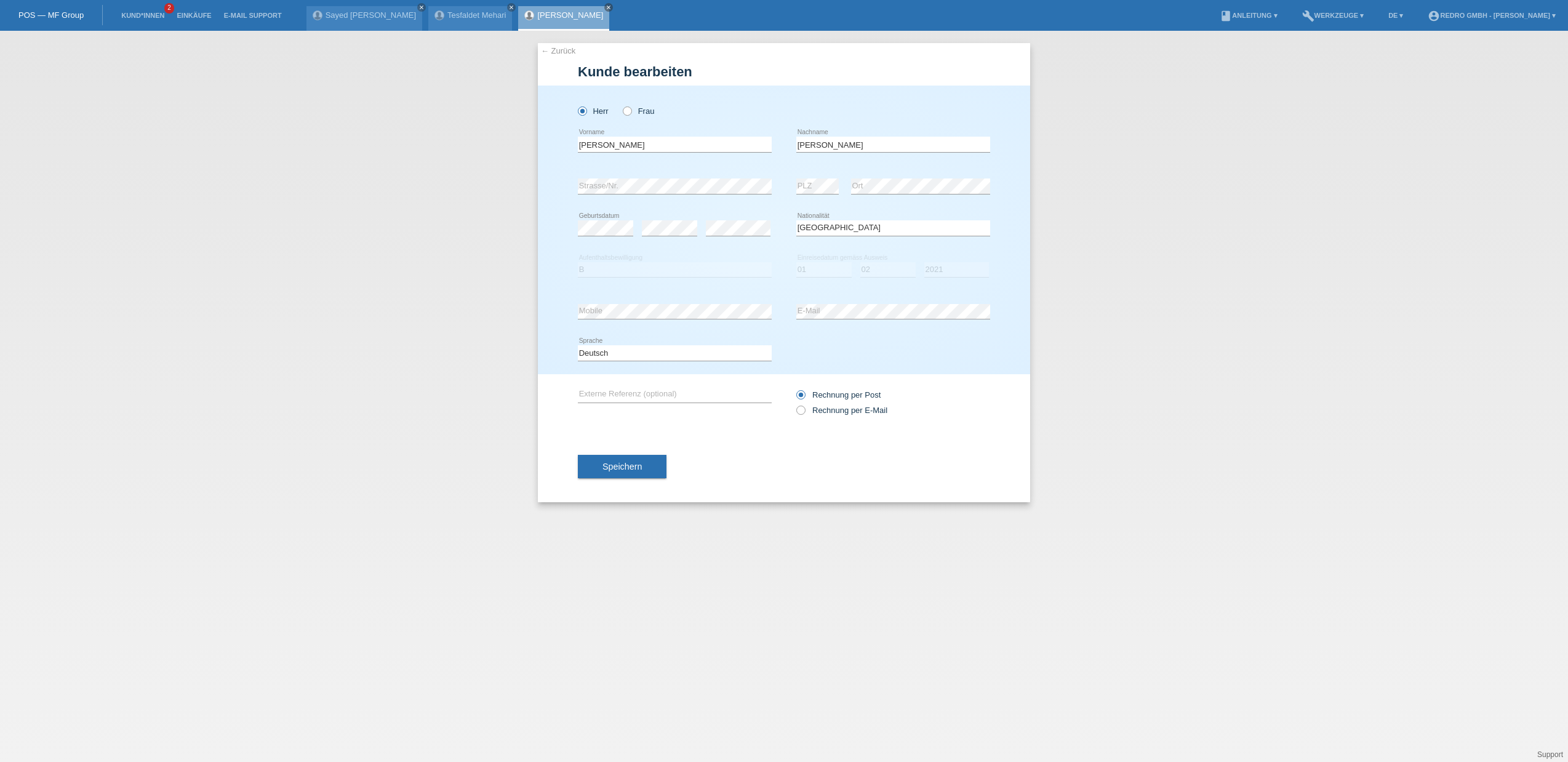
select select "BG"
select select "B"
select select "01"
select select "02"
select select "2021"
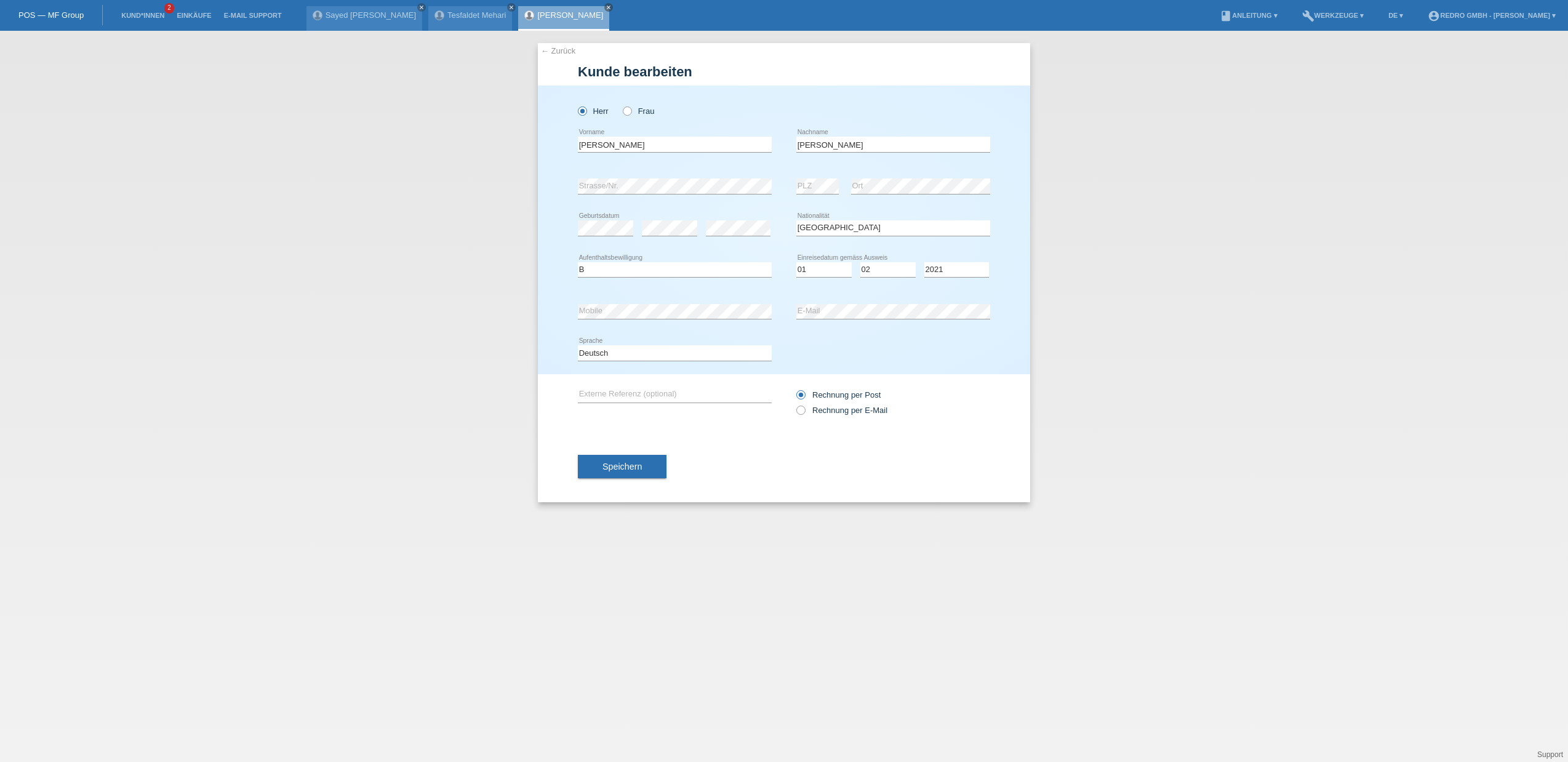
click at [309, 140] on div "← Zurück [PERSON_NAME] bearbeiten [PERSON_NAME] Frau [PERSON_NAME] error Vorname" at bounding box center [784, 396] width 1568 height 731
click at [134, 12] on link "Kund*innen" at bounding box center [142, 15] width 55 height 7
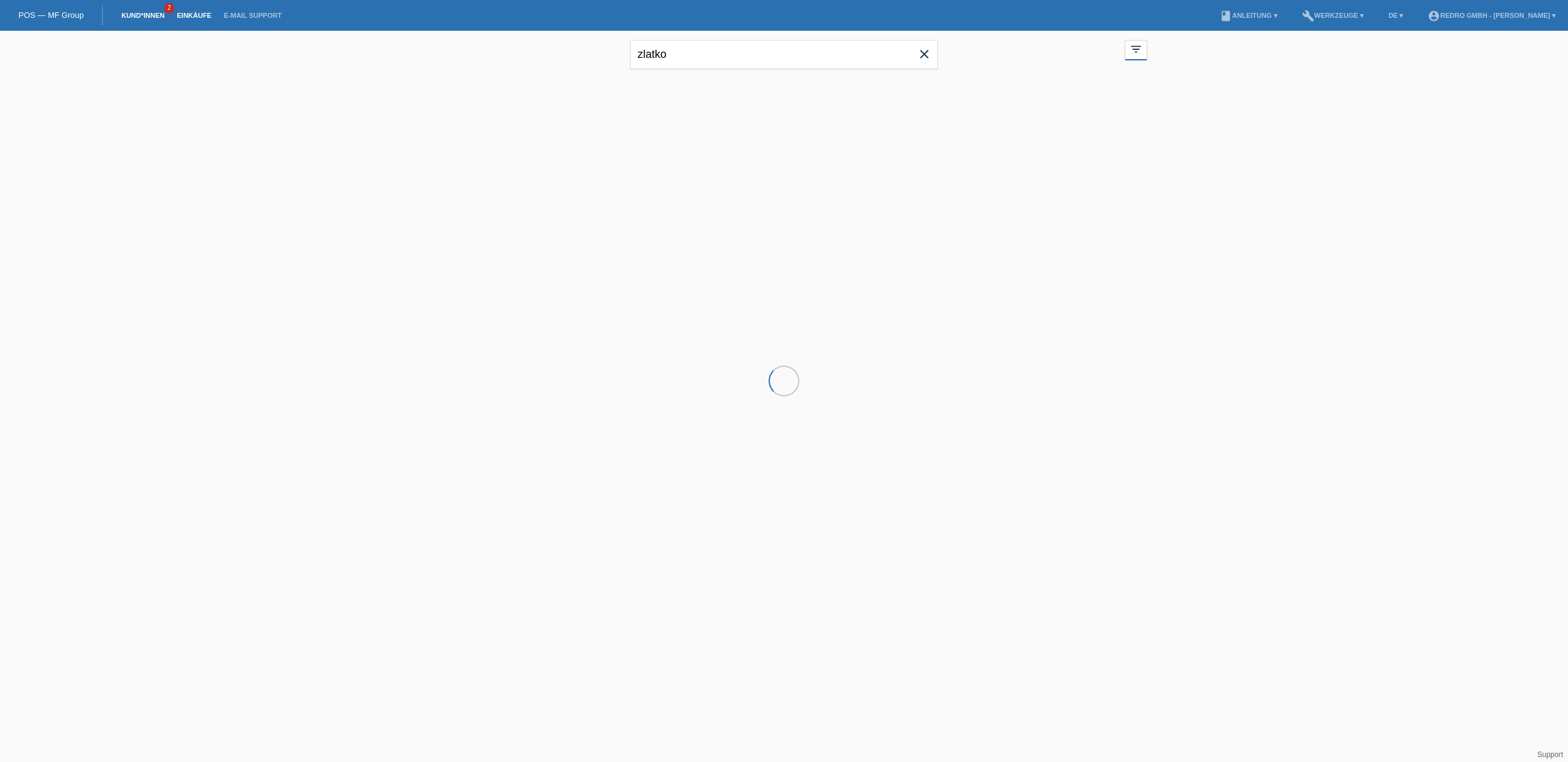
click at [189, 16] on link "Einkäufe" at bounding box center [194, 15] width 47 height 7
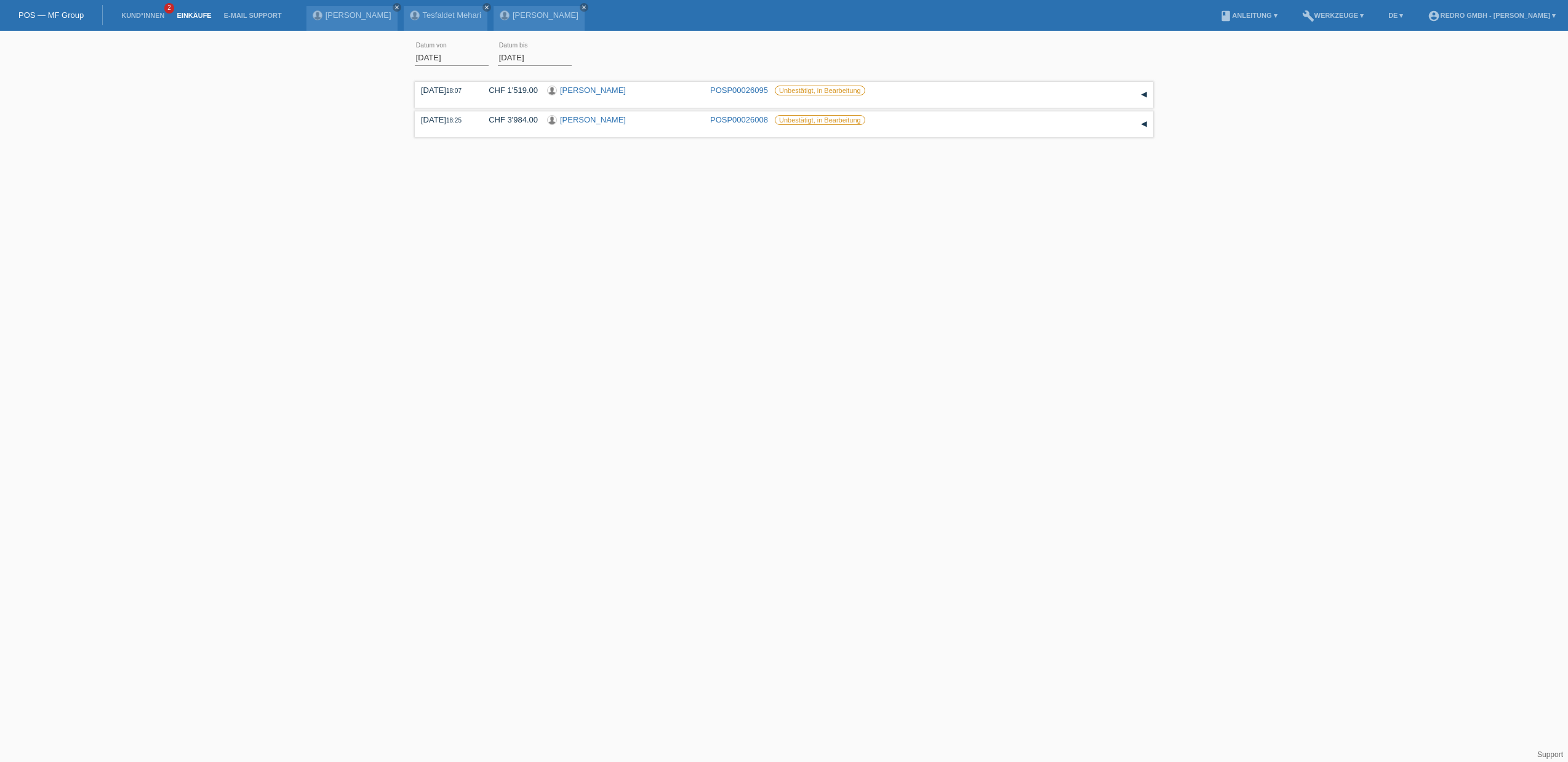
click at [341, 144] on div "01.08.2025 error Datum von 13.08.2025 error Datum bis Übernehmen 18:07 Datum" at bounding box center [784, 119] width 1568 height 165
click at [136, 16] on link "Kund*innen" at bounding box center [142, 15] width 55 height 7
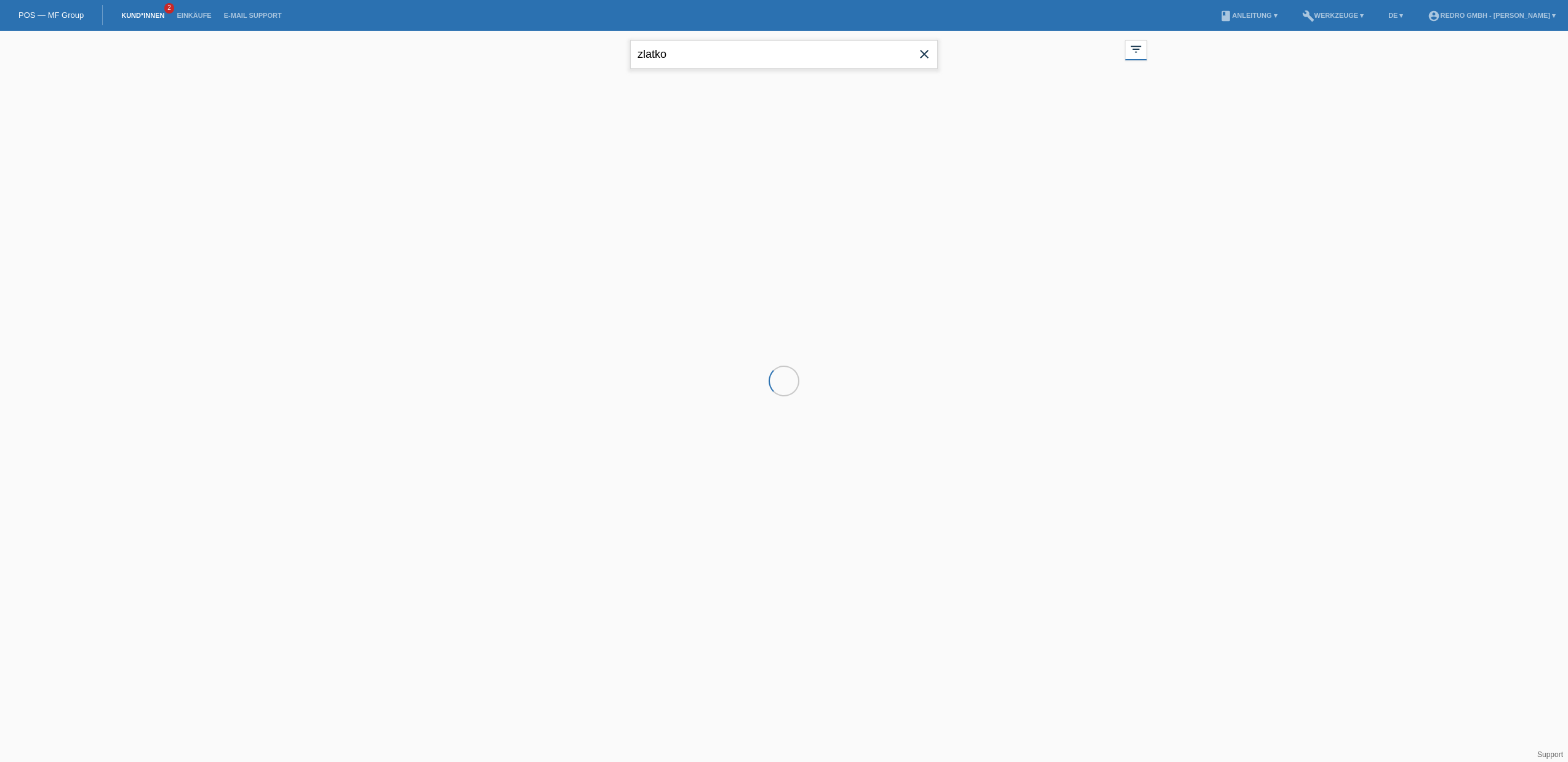
click at [690, 57] on input "zlatko" at bounding box center [784, 54] width 308 height 29
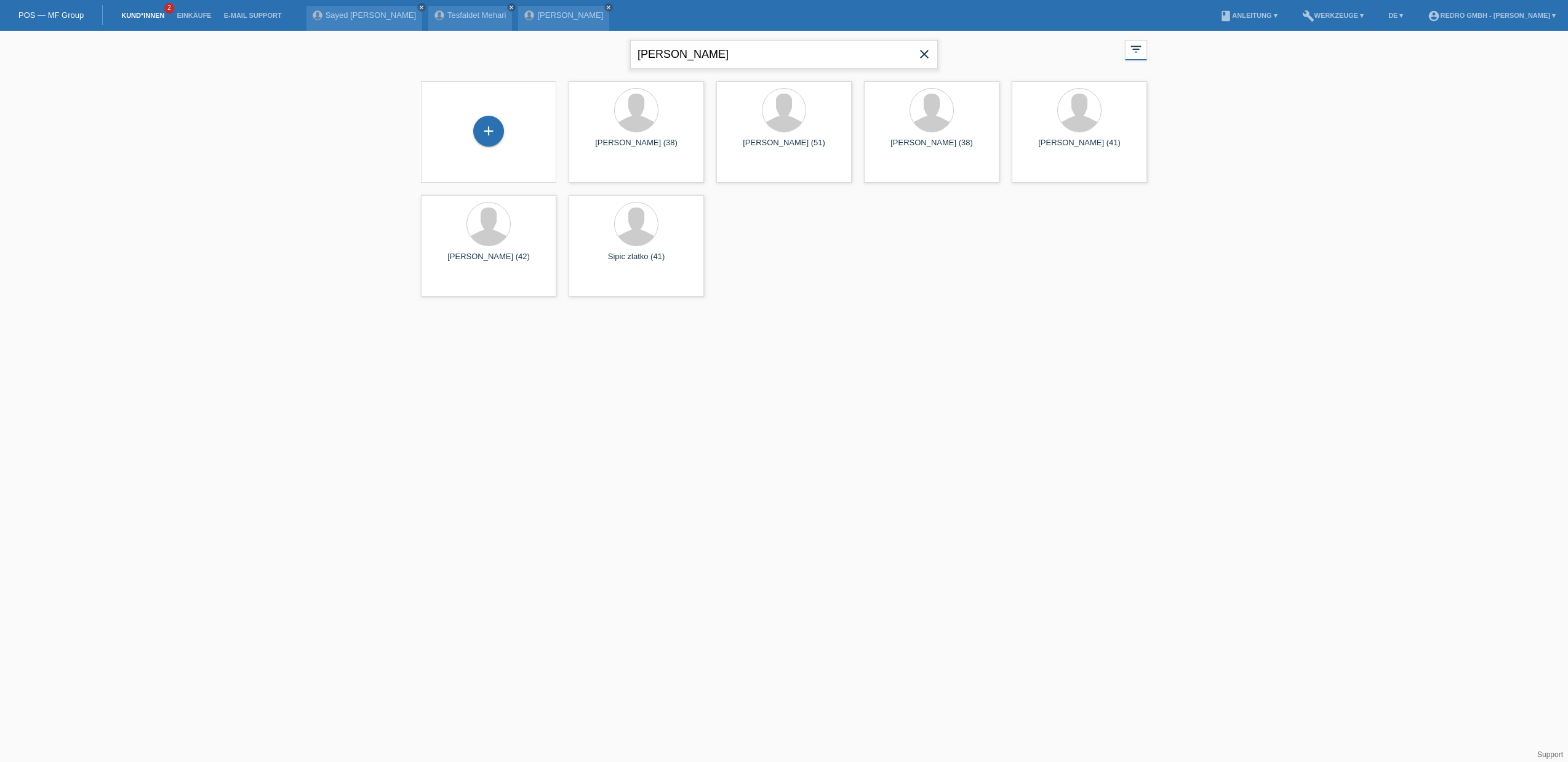
type input "[PERSON_NAME]"
click at [252, 198] on html "POS — MF Group Kund*innen 2 Einkäufe E-Mail Support [PERSON_NAME] [PERSON_NAME]…" at bounding box center [784, 99] width 1568 height 198
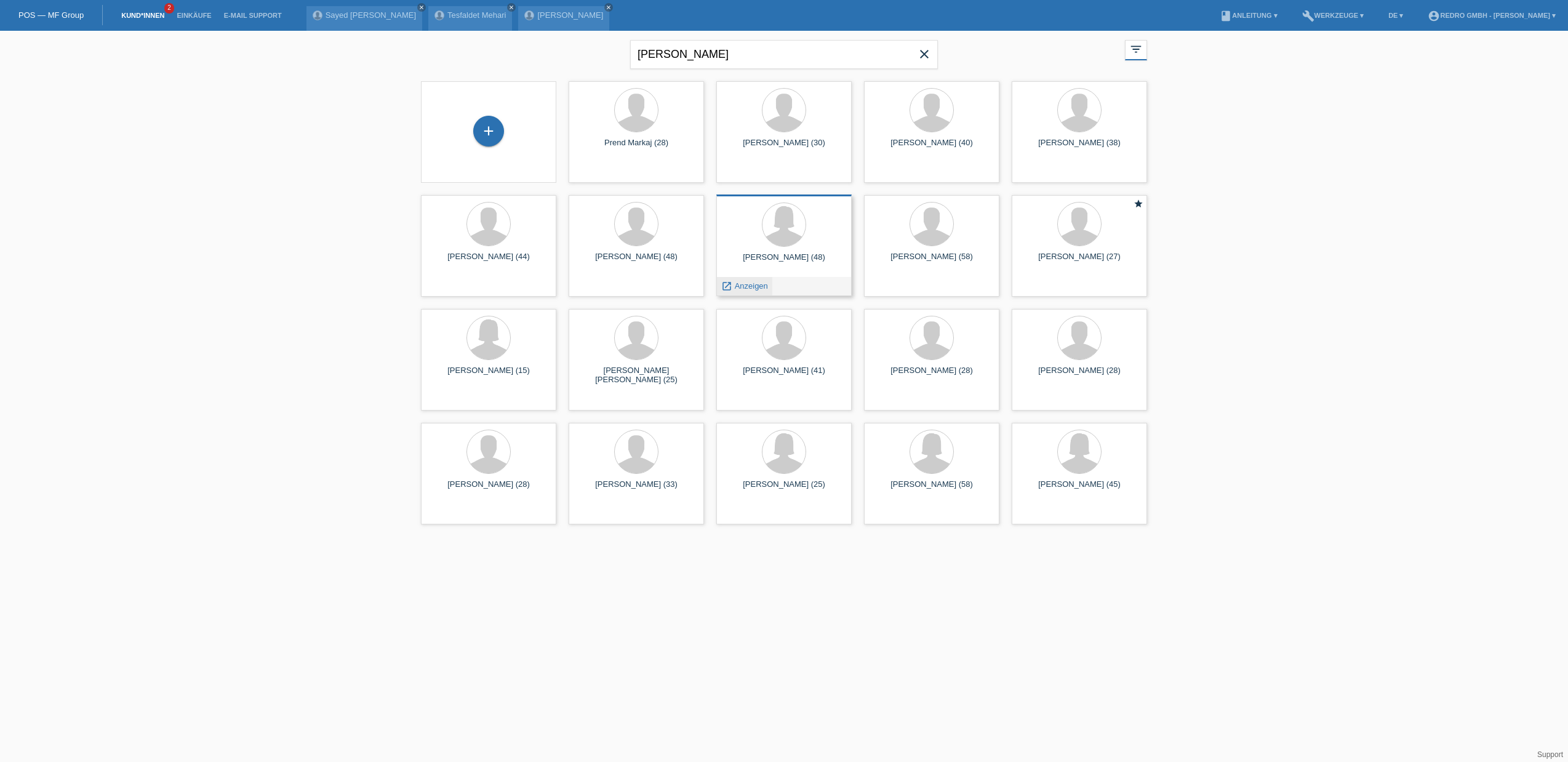
click at [744, 286] on span "Anzeigen" at bounding box center [751, 286] width 33 height 9
click at [598, 286] on span "Anzeigen" at bounding box center [603, 286] width 33 height 9
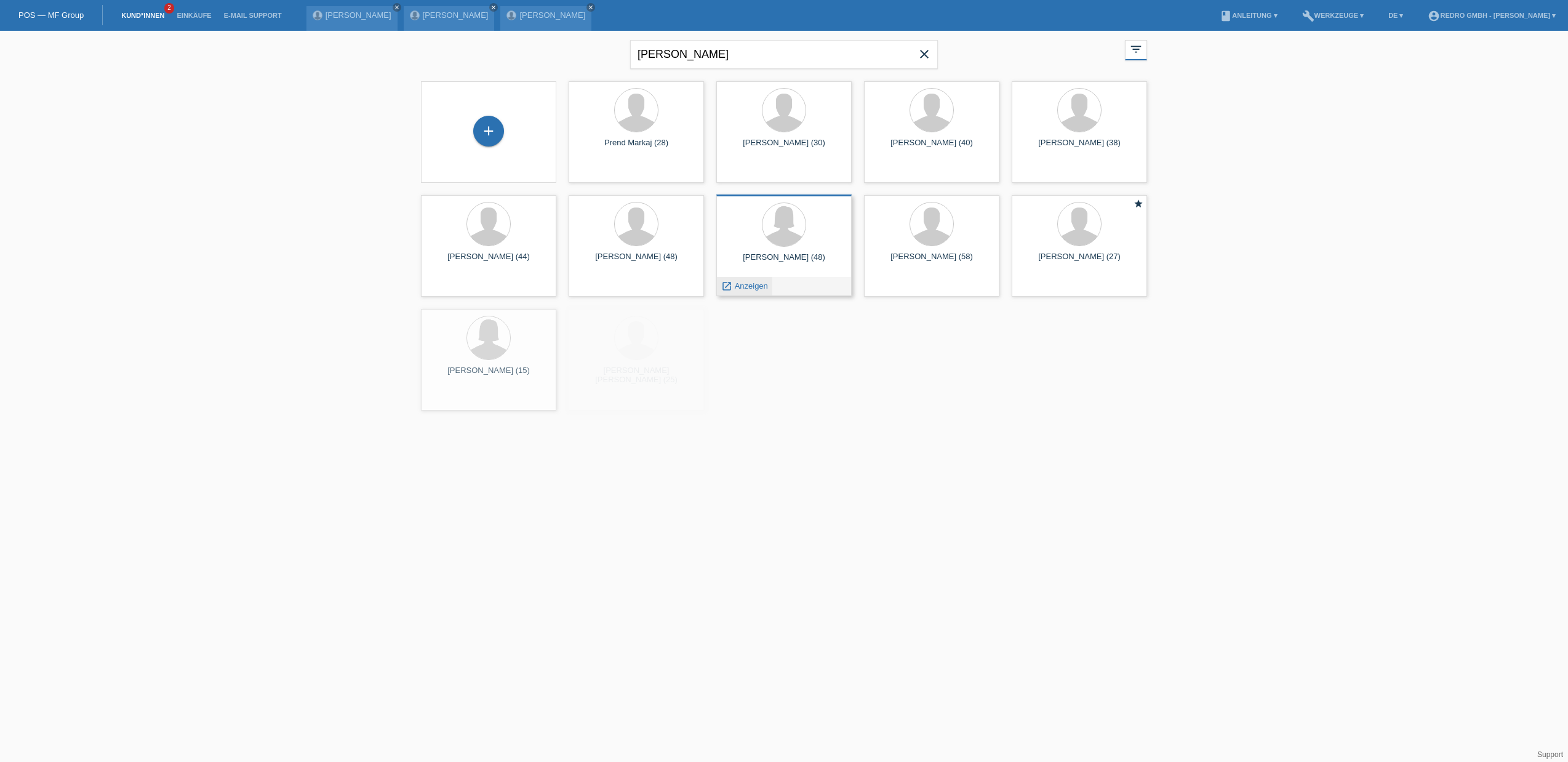
click at [732, 286] on link "launch Anzeigen" at bounding box center [745, 286] width 47 height 9
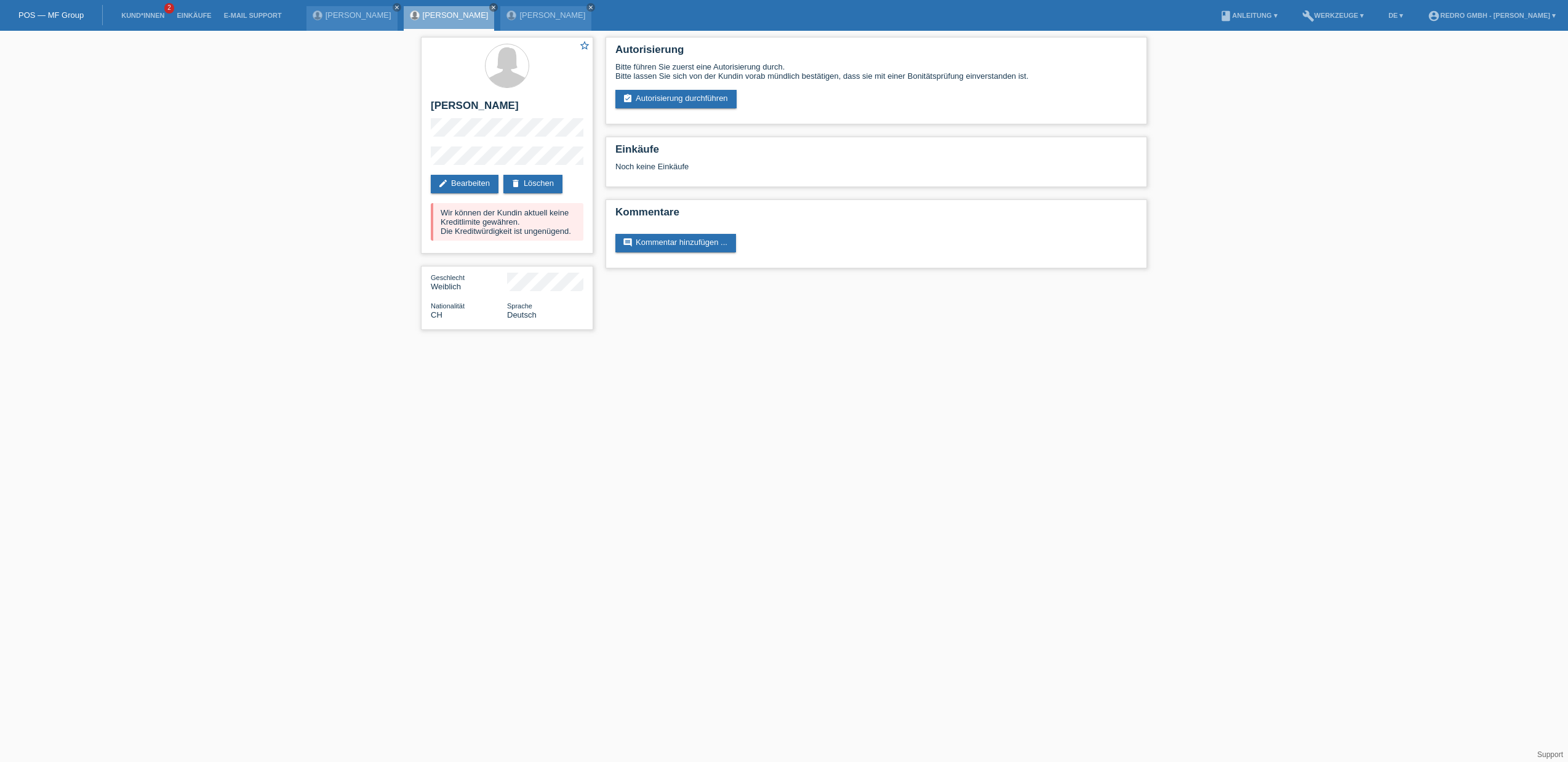
click at [207, 261] on div "star_border [PERSON_NAME] edit Bearbeiten delete Löschen Wir können der Kundin …" at bounding box center [784, 186] width 1568 height 311
